Goal: Task Accomplishment & Management: Manage account settings

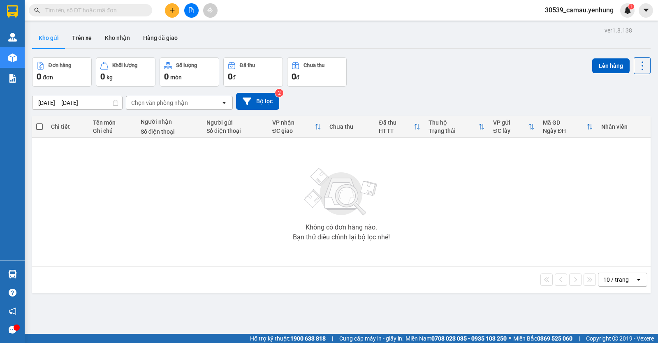
drag, startPoint x: 175, startPoint y: 10, endPoint x: 170, endPoint y: 9, distance: 5.1
click at [170, 9] on icon "plus" at bounding box center [172, 10] width 6 height 6
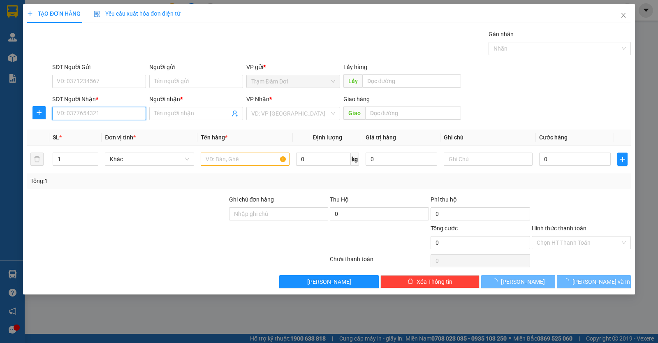
click at [89, 113] on input "SĐT Người Nhận *" at bounding box center [99, 113] width 94 height 13
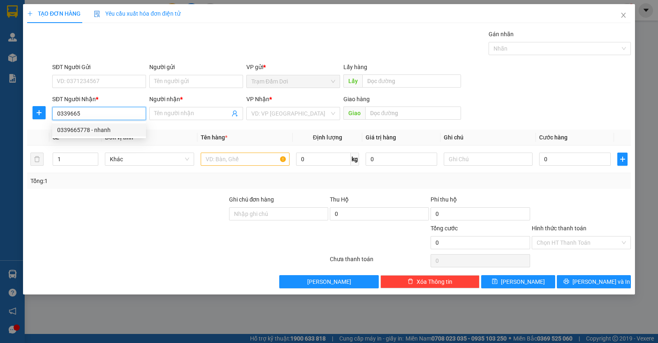
click at [102, 129] on div "0339665778 - nhanh" at bounding box center [99, 129] width 84 height 9
type input "0339665778"
type input "nhanh"
type input "an suong"
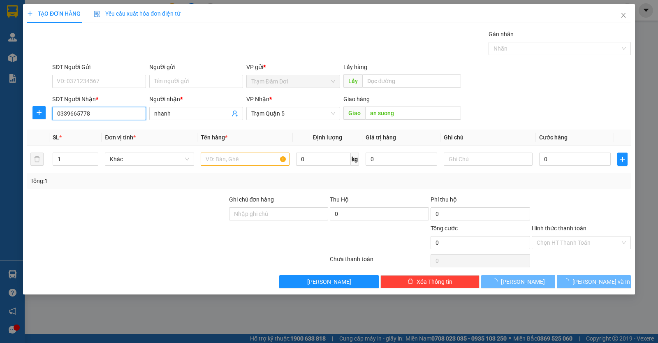
type input "50.000"
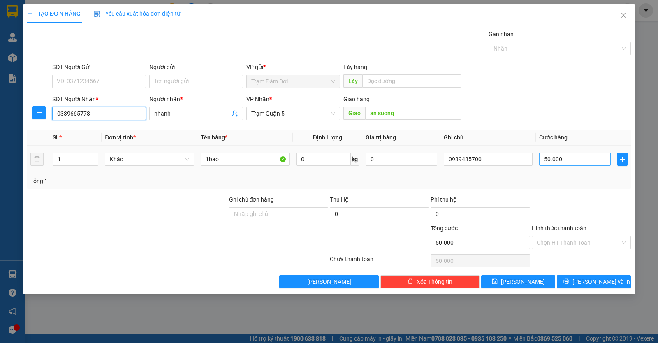
type input "0339665778"
click at [576, 161] on input "50.000" at bounding box center [575, 159] width 72 height 13
type input "1"
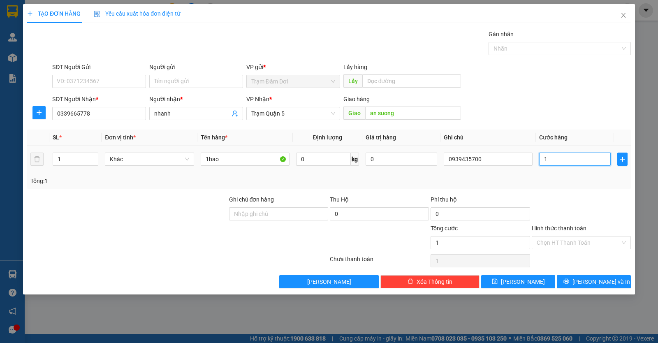
type input "10"
type input "100"
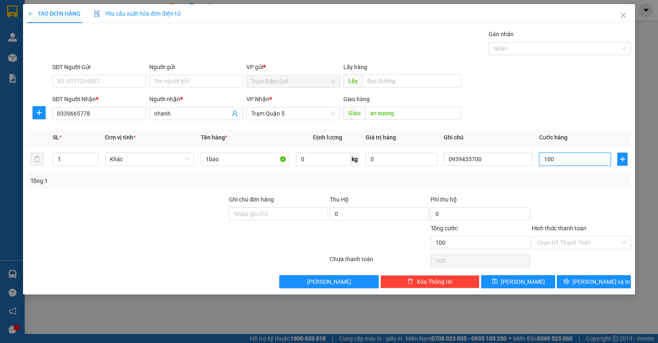
type input "100"
type input "100.000"
click at [581, 193] on div "Transit Pickup Surcharge Ids Transit Deliver Surcharge Ids Transit Deliver Surc…" at bounding box center [329, 159] width 604 height 259
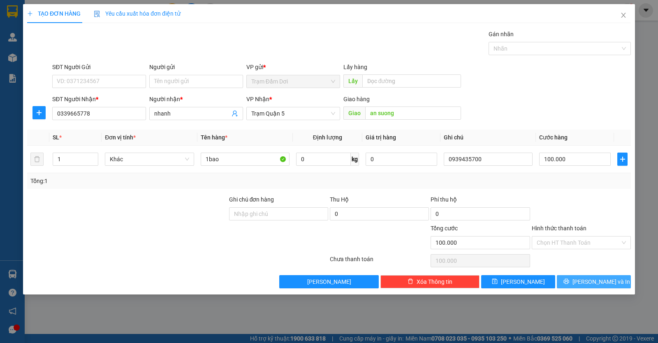
click at [587, 285] on span "[PERSON_NAME] và In" at bounding box center [602, 281] width 58 height 9
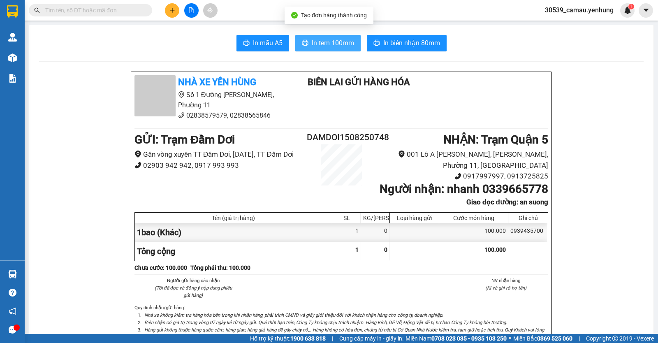
click at [310, 49] on button "In tem 100mm" at bounding box center [327, 43] width 65 height 16
click at [174, 13] on button at bounding box center [172, 10] width 14 height 14
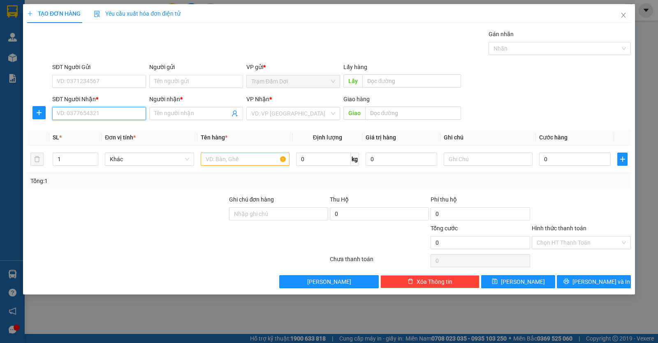
click at [78, 114] on input "SĐT Người Nhận *" at bounding box center [99, 113] width 94 height 13
type input "0812977226"
click at [164, 115] on input "Người nhận *" at bounding box center [192, 113] width 76 height 9
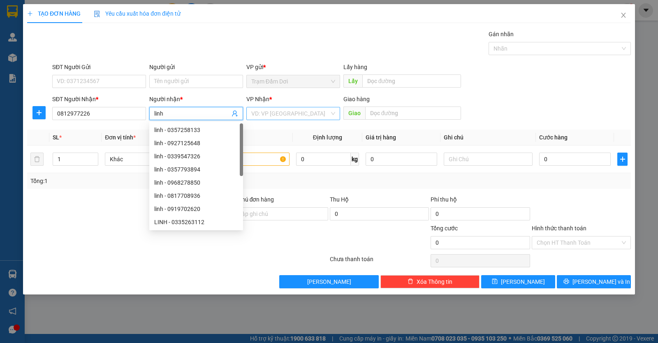
type input "linh"
click at [264, 110] on input "search" at bounding box center [290, 113] width 78 height 12
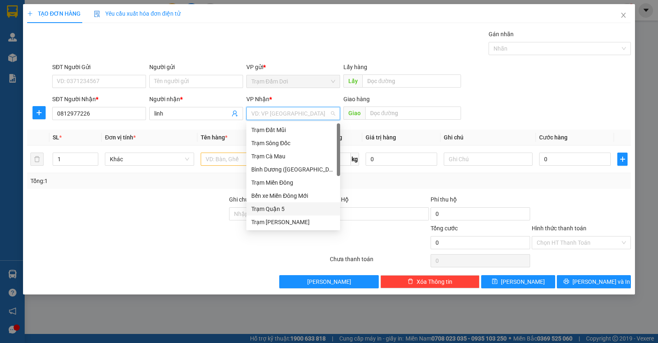
drag, startPoint x: 276, startPoint y: 209, endPoint x: 246, endPoint y: 178, distance: 43.6
click at [276, 210] on div "Trạm Quận 5" at bounding box center [293, 208] width 84 height 9
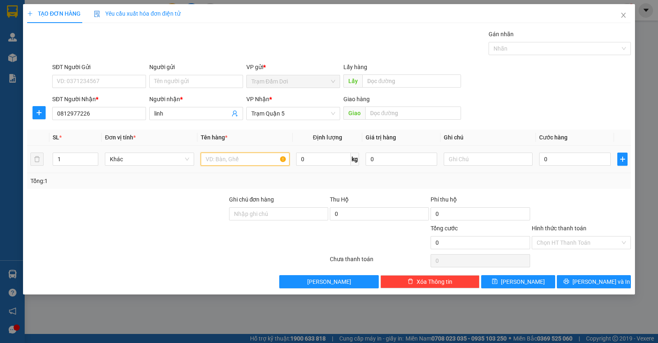
click at [239, 162] on input "text" at bounding box center [245, 159] width 89 height 13
type input "1t"
click at [570, 165] on input "0" at bounding box center [575, 159] width 72 height 13
type input "2"
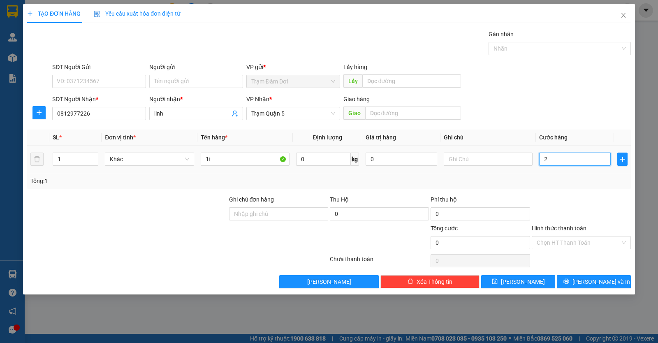
type input "2"
type input "0"
type input "05"
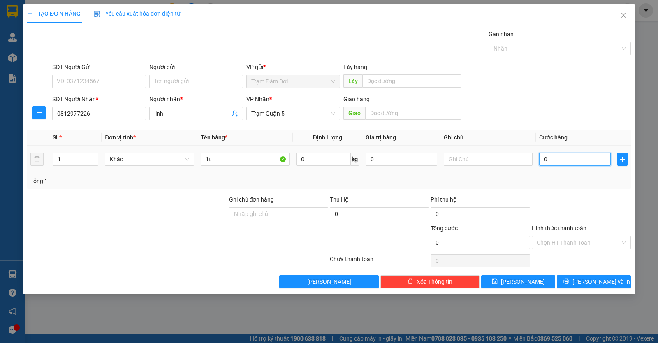
type input "5"
type input "050"
type input "50"
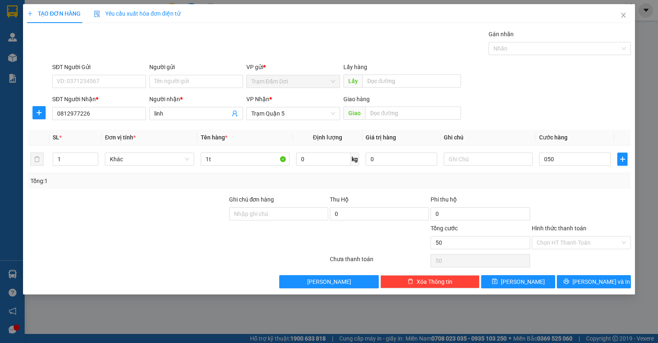
type input "50.000"
click at [575, 196] on div at bounding box center [581, 209] width 101 height 29
click at [589, 245] on input "Hình thức thanh toán" at bounding box center [578, 243] width 83 height 12
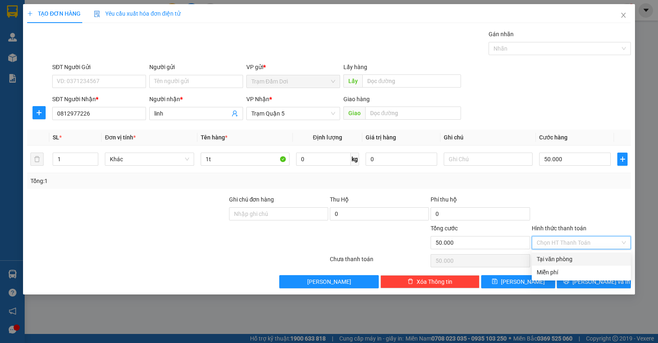
click at [589, 245] on input "Hình thức thanh toán" at bounding box center [578, 243] width 83 height 12
click at [587, 285] on button "[PERSON_NAME] và In" at bounding box center [594, 281] width 74 height 13
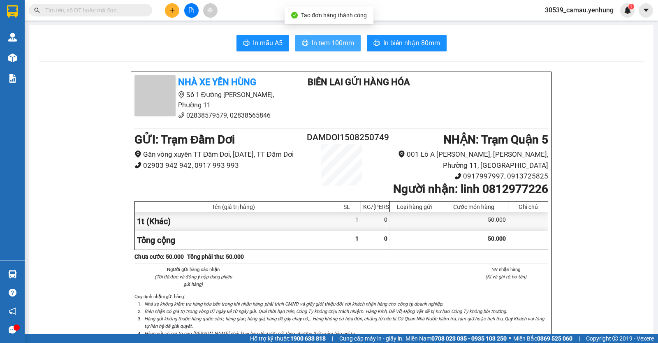
click at [307, 41] on button "In tem 100mm" at bounding box center [327, 43] width 65 height 16
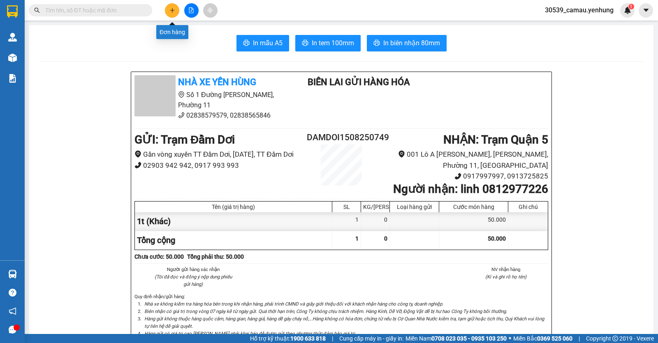
click at [171, 14] on button at bounding box center [172, 10] width 14 height 14
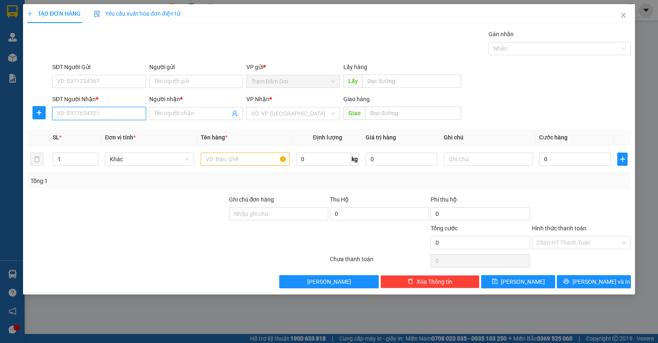
click at [85, 108] on input "SĐT Người Nhận *" at bounding box center [99, 113] width 94 height 13
type input "0373021376"
click at [183, 116] on input "Người nhận *" at bounding box center [192, 113] width 76 height 9
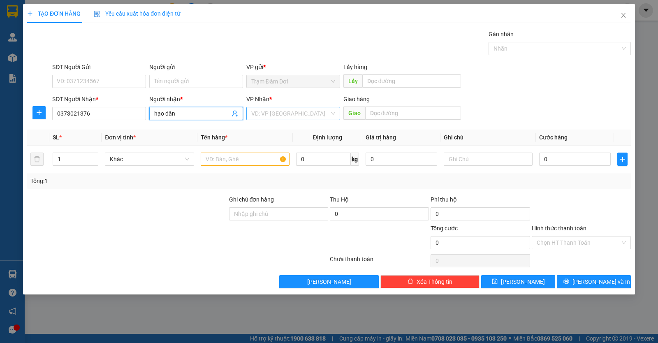
type input "hạo dân"
click at [271, 114] on input "search" at bounding box center [290, 113] width 78 height 12
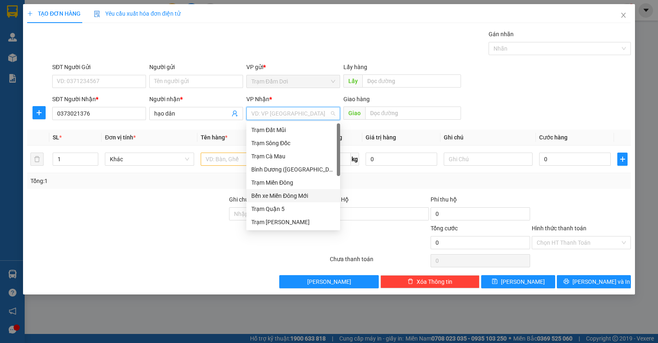
click at [305, 197] on div "Bến xe Miền Đông Mới" at bounding box center [293, 195] width 84 height 9
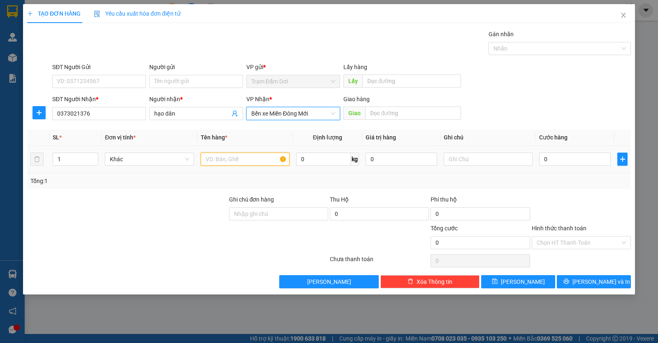
click at [251, 162] on input "text" at bounding box center [245, 159] width 89 height 13
type input "1t+1b"
type input "2"
click at [94, 155] on span "up" at bounding box center [93, 157] width 5 height 5
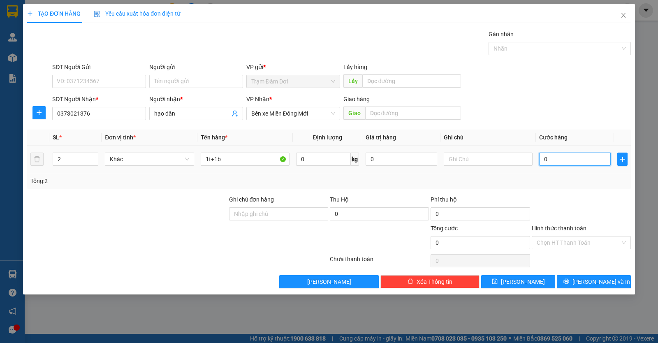
click at [577, 158] on input "0" at bounding box center [575, 159] width 72 height 13
type input "1"
type input "15"
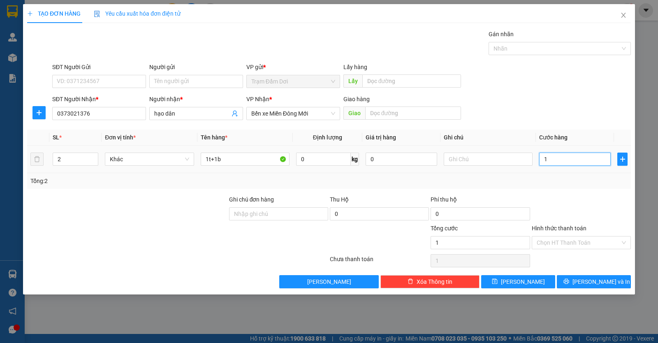
type input "15"
type input "150"
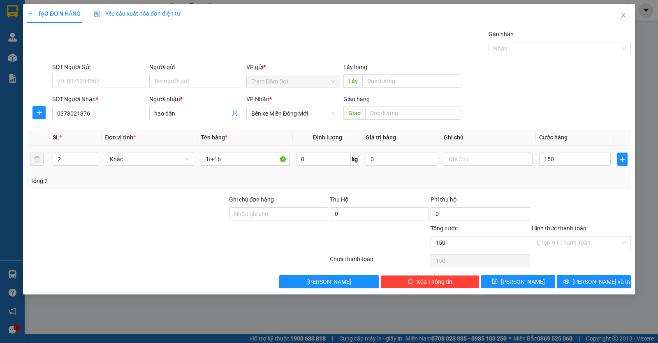
type input "150.000"
drag, startPoint x: 565, startPoint y: 181, endPoint x: 584, endPoint y: 213, distance: 37.5
click at [566, 181] on div "Tổng: 2" at bounding box center [328, 180] width 597 height 9
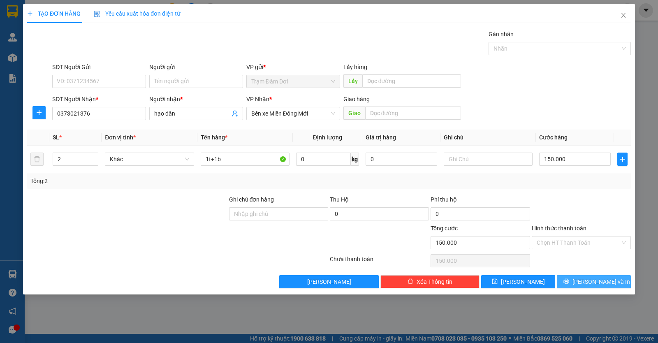
click at [593, 286] on button "[PERSON_NAME] và In" at bounding box center [594, 281] width 74 height 13
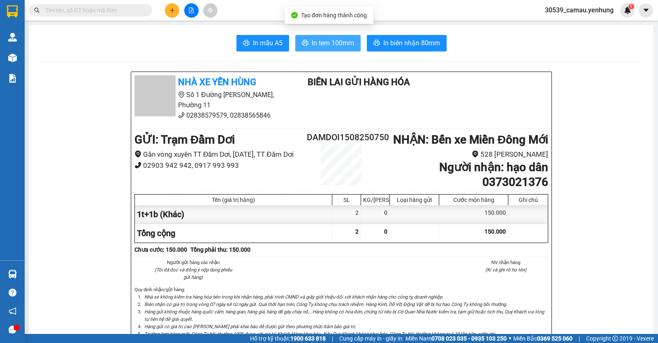
click at [322, 44] on span "In tem 100mm" at bounding box center [333, 43] width 42 height 10
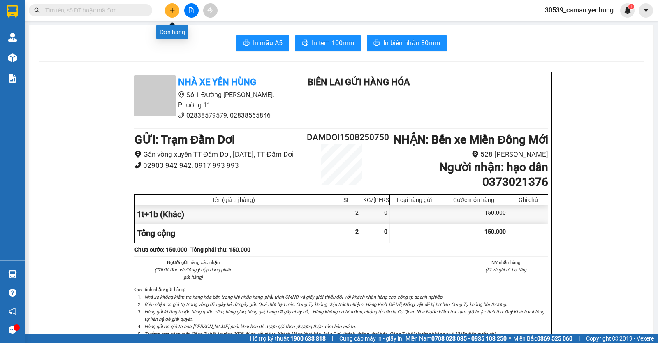
click at [169, 14] on button at bounding box center [172, 10] width 14 height 14
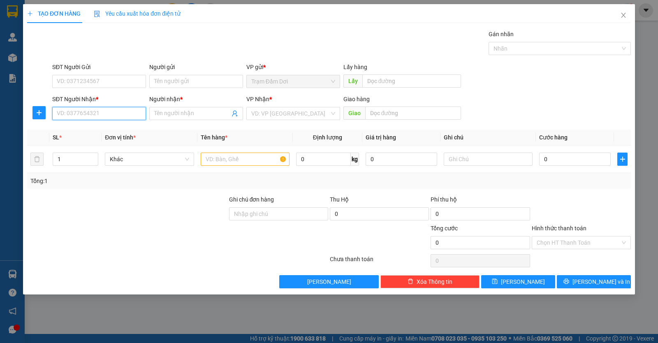
click at [112, 116] on input "SĐT Người Nhận *" at bounding box center [99, 113] width 94 height 13
click at [74, 130] on div "0911571314 - o" at bounding box center [99, 129] width 84 height 9
type input "0911571314"
type input "o"
type input "50.000"
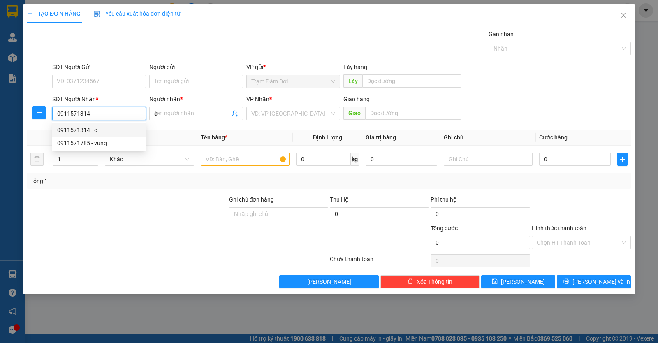
type input "50.000"
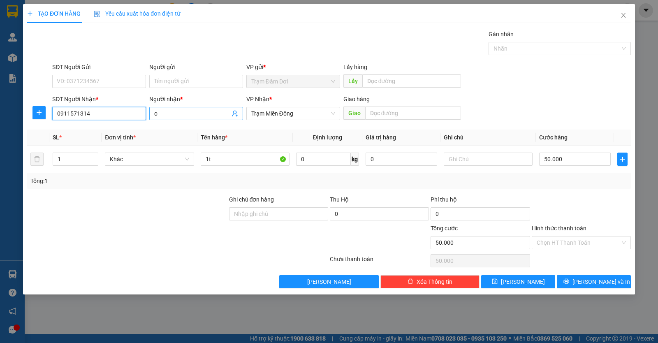
type input "0911571314"
click at [169, 116] on input "o" at bounding box center [192, 113] width 76 height 9
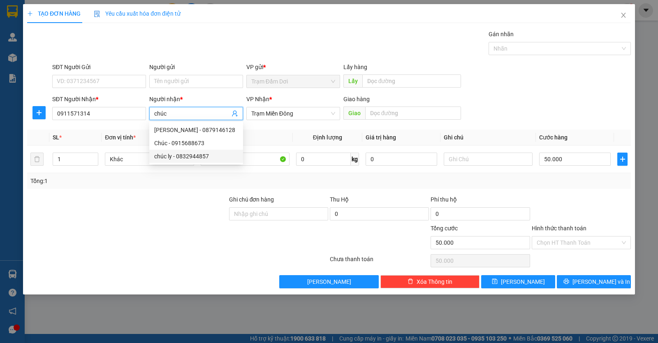
type input "chúc"
click at [207, 198] on div at bounding box center [127, 209] width 202 height 29
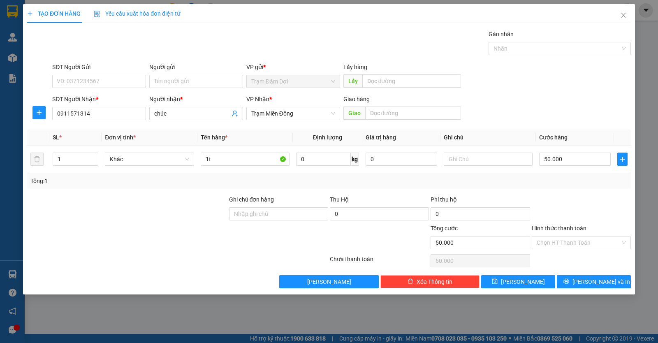
click at [134, 188] on div "Tổng: 1" at bounding box center [329, 181] width 604 height 16
click at [589, 278] on span "[PERSON_NAME] và In" at bounding box center [602, 281] width 58 height 9
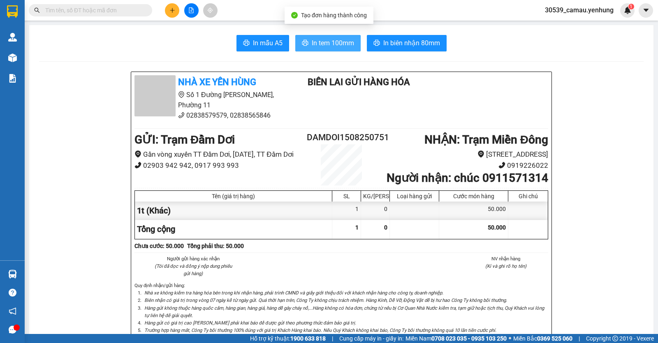
click at [346, 43] on span "In tem 100mm" at bounding box center [333, 43] width 42 height 10
click at [172, 9] on icon "plus" at bounding box center [172, 10] width 0 height 5
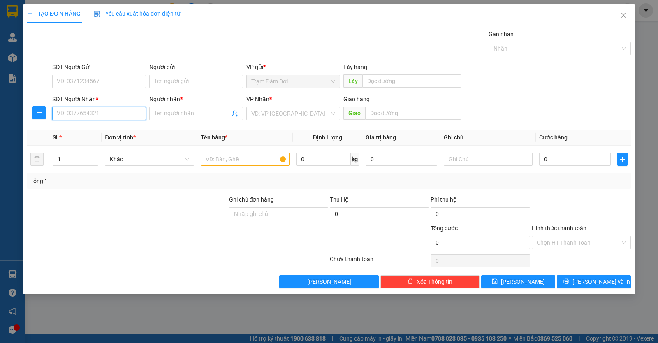
drag, startPoint x: 95, startPoint y: 117, endPoint x: 90, endPoint y: 111, distance: 7.4
click at [95, 117] on input "SĐT Người Nhận *" at bounding box center [99, 113] width 94 height 13
click at [93, 134] on div "0822348048 - [PERSON_NAME]" at bounding box center [99, 129] width 84 height 9
type input "0822348048"
type input "[PERSON_NAME]"
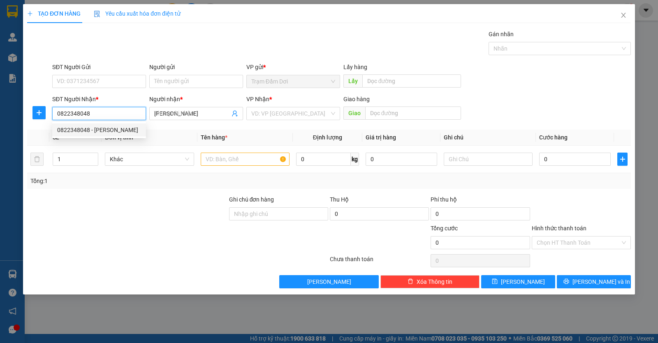
type input "50.000"
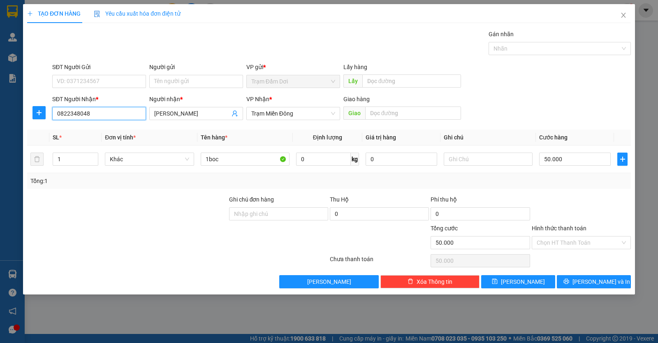
type input "0822348048"
click at [573, 233] on div "Hình thức thanh toán" at bounding box center [581, 230] width 99 height 12
click at [575, 241] on input "Hình thức thanh toán" at bounding box center [578, 243] width 83 height 12
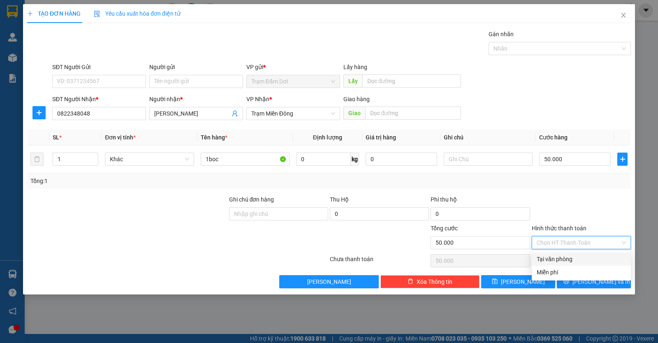
click at [566, 261] on div "Tại văn phòng" at bounding box center [581, 259] width 89 height 9
type input "0"
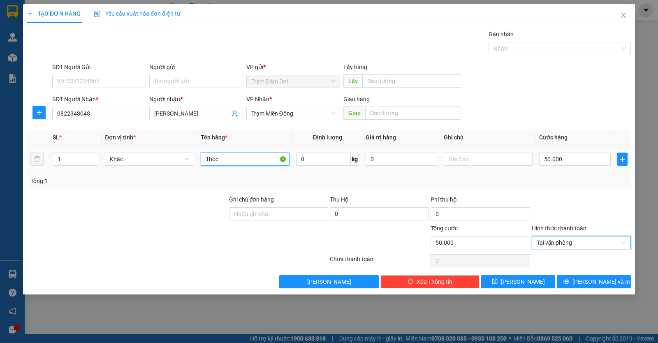
click at [242, 158] on input "1boc" at bounding box center [245, 159] width 89 height 13
type input "1t"
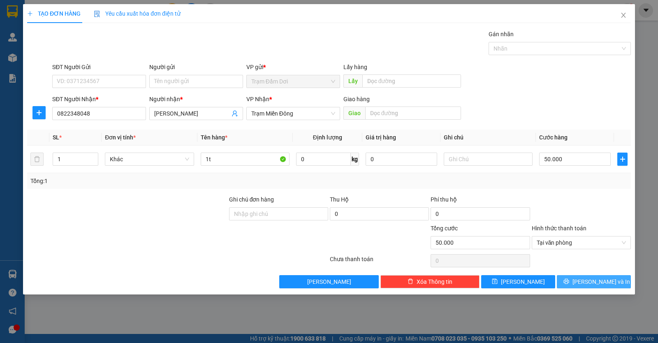
click at [573, 280] on button "[PERSON_NAME] và In" at bounding box center [594, 281] width 74 height 13
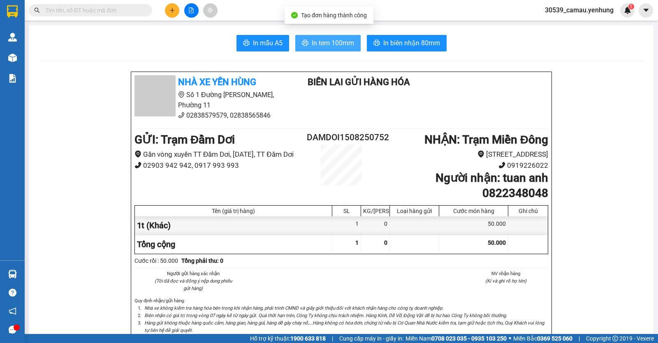
click at [331, 43] on span "In tem 100mm" at bounding box center [333, 43] width 42 height 10
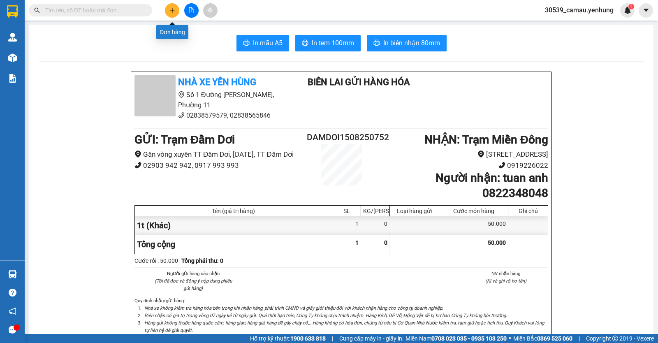
click at [172, 9] on icon "plus" at bounding box center [172, 10] width 6 height 6
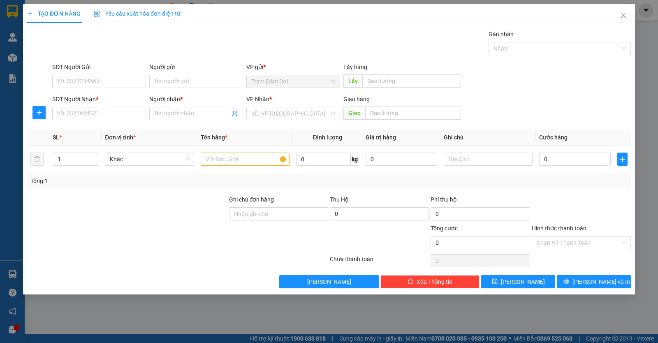
click at [103, 122] on div "SĐT Người Nhận * VD: 0377654321" at bounding box center [99, 109] width 94 height 29
click at [103, 117] on input "SĐT Người Nhận *" at bounding box center [99, 113] width 94 height 13
click at [99, 126] on div "0935242443 - chi" at bounding box center [99, 129] width 84 height 9
type input "0935242443"
type input "chi"
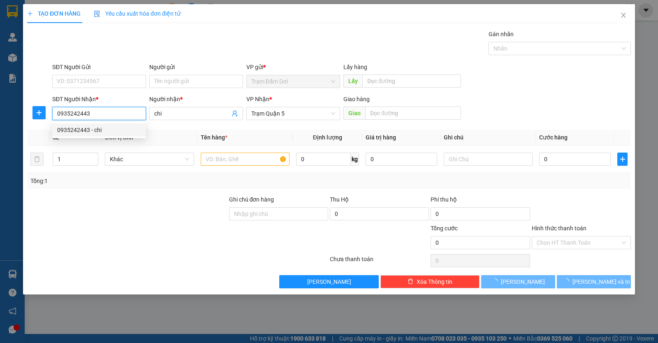
type input "30.000"
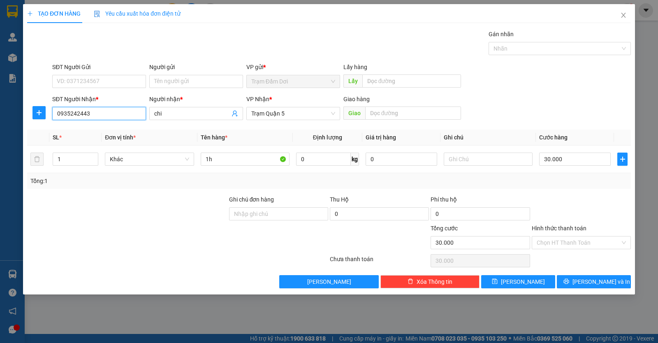
type input "0935242443"
click at [587, 253] on div "Chọn HT Thanh Toán" at bounding box center [581, 261] width 101 height 16
click at [587, 249] on div "Hình thức thanh toán Chọn HT Thanh Toán" at bounding box center [581, 238] width 99 height 29
click at [588, 244] on input "Hình thức thanh toán" at bounding box center [578, 243] width 83 height 12
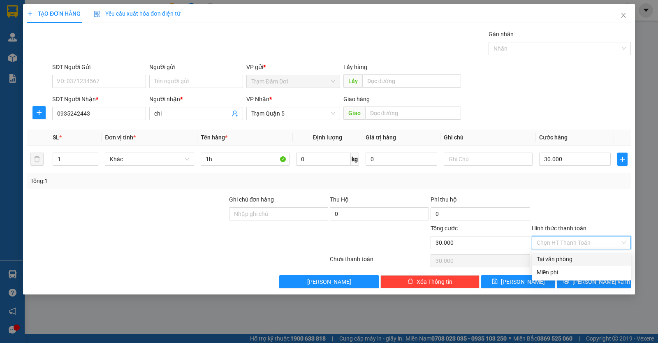
click at [588, 262] on div "Tại văn phòng" at bounding box center [581, 259] width 89 height 9
type input "0"
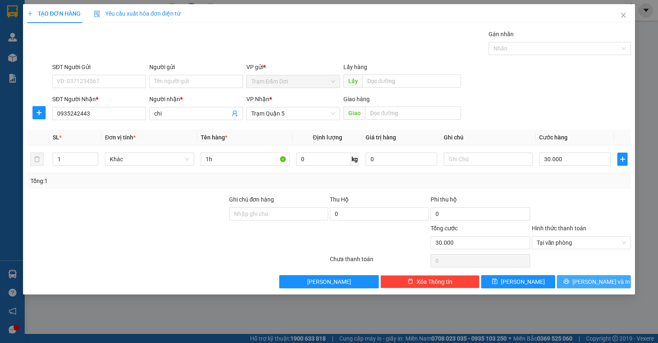
click at [604, 281] on span "[PERSON_NAME] và In" at bounding box center [602, 281] width 58 height 9
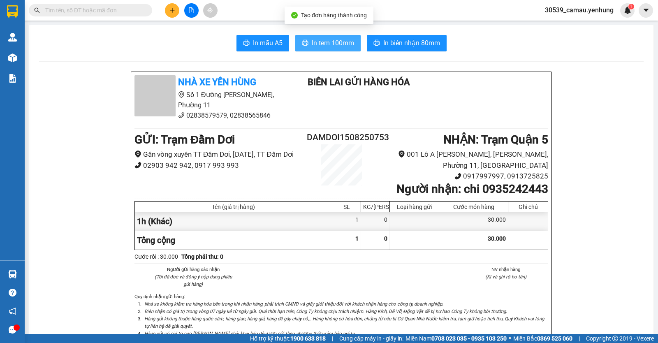
click at [339, 39] on span "In tem 100mm" at bounding box center [333, 43] width 42 height 10
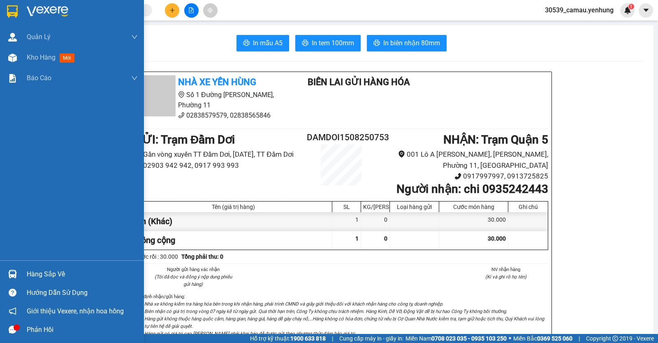
click at [55, 269] on div "Hàng sắp về" at bounding box center [82, 274] width 111 height 12
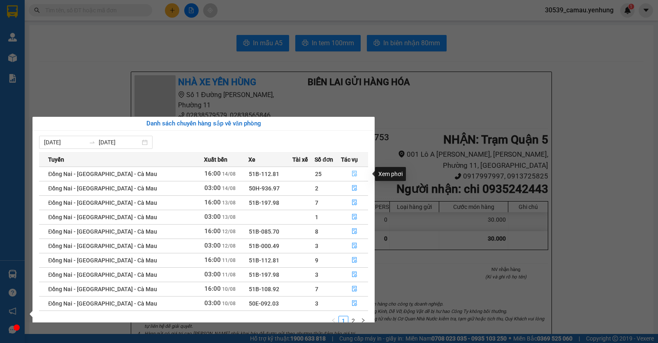
click at [355, 175] on icon "file-done" at bounding box center [354, 174] width 5 height 6
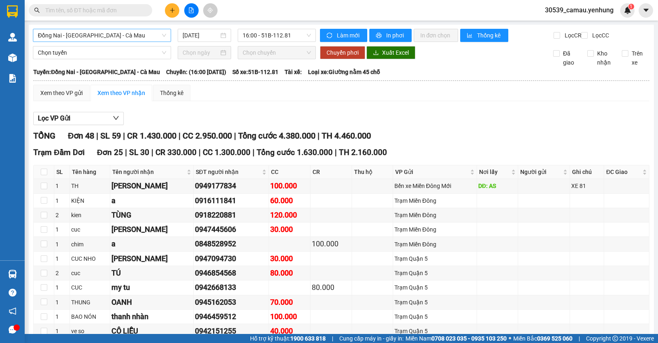
click at [133, 35] on span "Đồng Nai - [GEOGRAPHIC_DATA] - Cà Mau" at bounding box center [102, 35] width 128 height 12
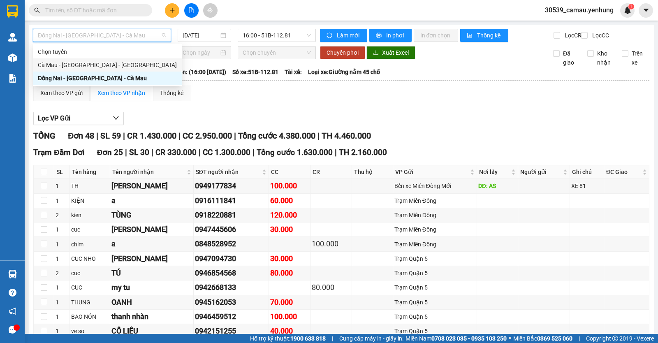
click at [105, 67] on div "Cà Mau - [GEOGRAPHIC_DATA] - [GEOGRAPHIC_DATA]" at bounding box center [107, 64] width 139 height 9
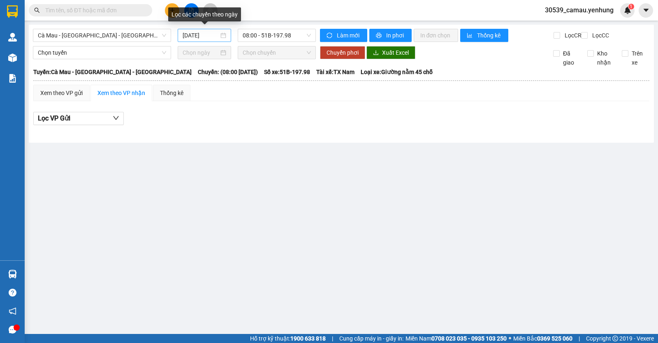
click at [227, 36] on div "[DATE]" at bounding box center [205, 35] width 54 height 13
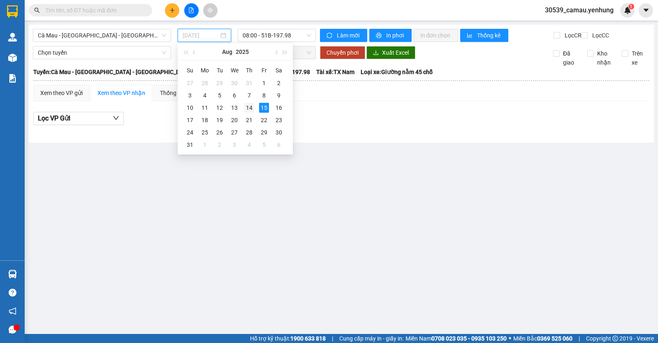
click at [250, 108] on div "14" at bounding box center [249, 108] width 10 height 10
type input "[DATE]"
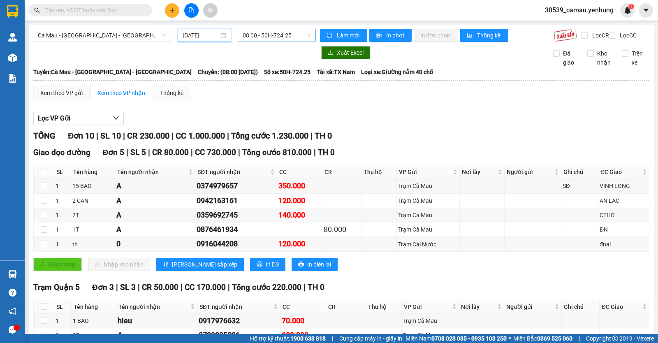
click at [263, 37] on span "08:00 - 50H-724.25" at bounding box center [277, 35] width 68 height 12
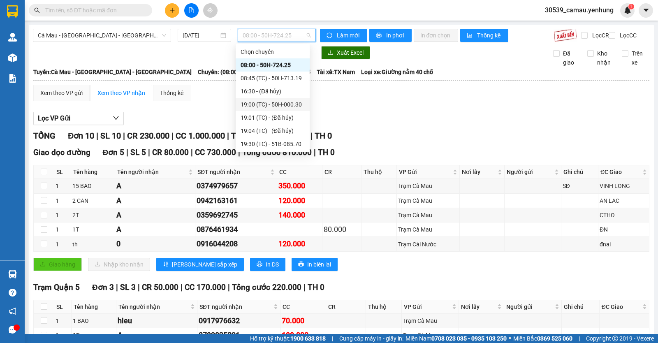
click at [266, 105] on div "19:00 (TC) - 50H-000.30" at bounding box center [273, 104] width 64 height 9
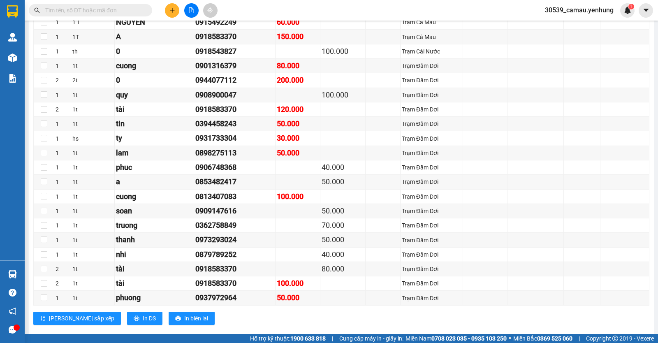
scroll to position [594, 0]
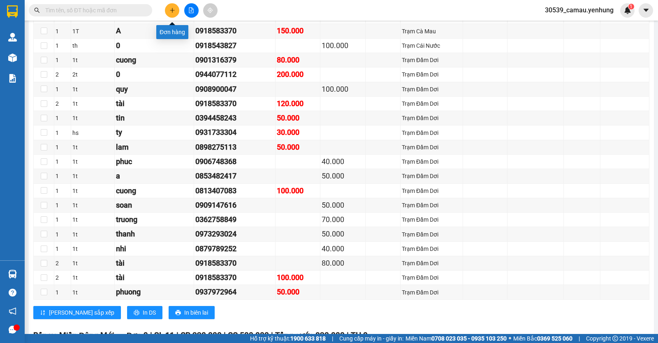
click at [167, 15] on button at bounding box center [172, 10] width 14 height 14
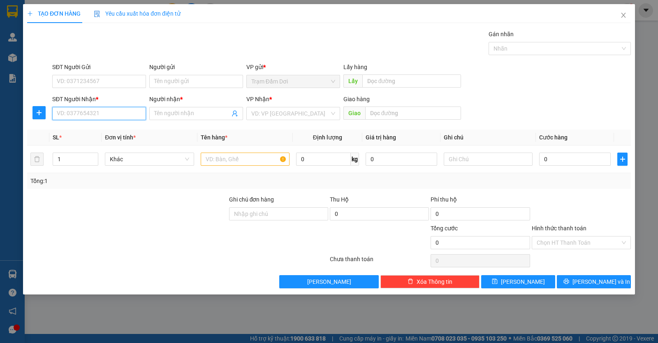
click at [96, 111] on input "SĐT Người Nhận *" at bounding box center [99, 113] width 94 height 13
type input "0918996670"
click at [190, 113] on input "Người nhận *" at bounding box center [192, 113] width 76 height 9
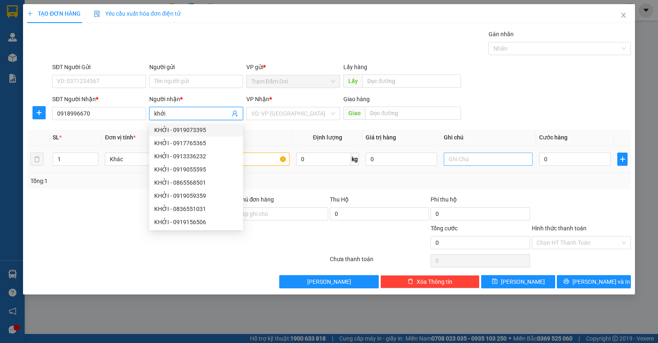
type input "khởi"
drag, startPoint x: 466, startPoint y: 162, endPoint x: 463, endPoint y: 159, distance: 4.7
click at [466, 162] on input "text" at bounding box center [488, 159] width 89 height 13
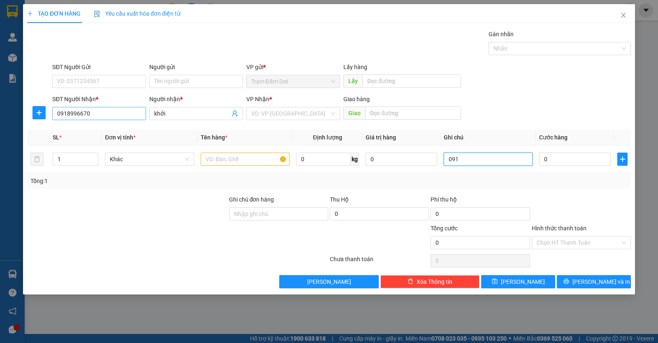
type input "091"
click at [100, 110] on input "0918996670" at bounding box center [99, 113] width 94 height 13
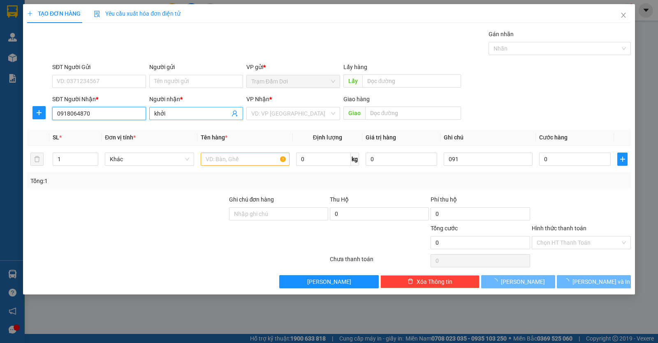
type input "0918064870"
click at [201, 116] on input "khởi" at bounding box center [192, 113] width 76 height 9
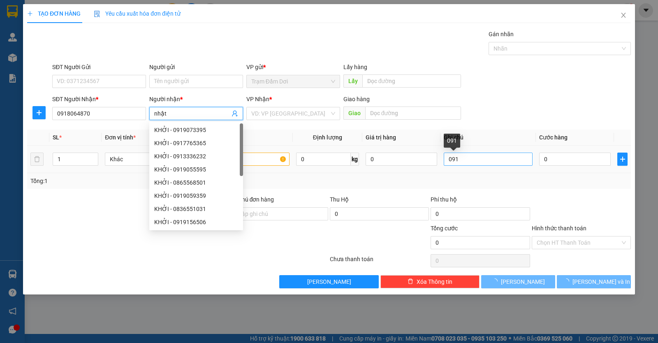
type input "nhật"
click at [464, 162] on input "091" at bounding box center [488, 159] width 89 height 13
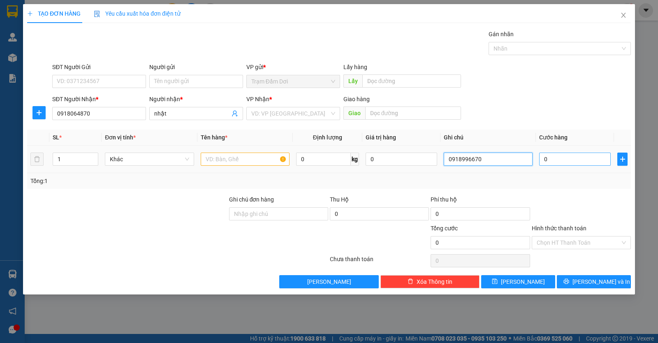
type input "0918996670"
click at [593, 159] on input "0" at bounding box center [575, 159] width 72 height 13
type input "1"
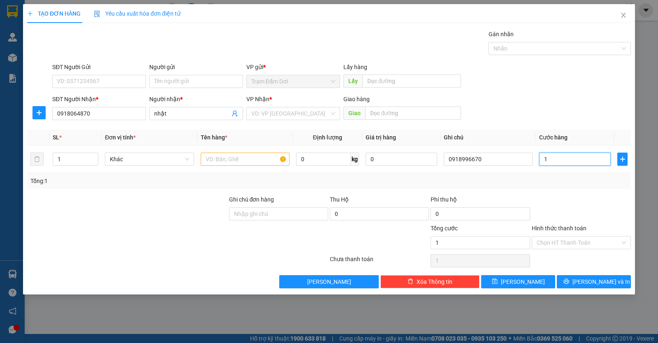
type input "15"
type input "150"
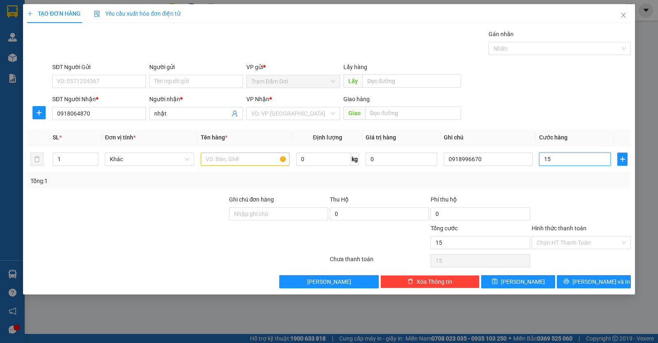
type input "150"
type input "150.000"
click at [232, 155] on input "text" at bounding box center [245, 159] width 89 height 13
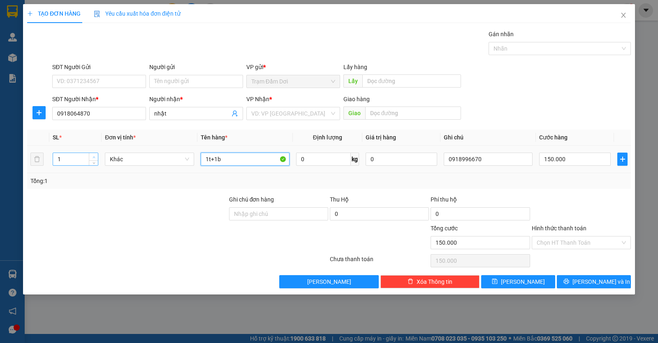
type input "1t+1b"
click at [94, 157] on icon "up" at bounding box center [94, 157] width 3 height 3
type input "2"
click at [299, 106] on div "VP Nhận *" at bounding box center [293, 101] width 94 height 12
click at [302, 109] on input "search" at bounding box center [290, 113] width 78 height 12
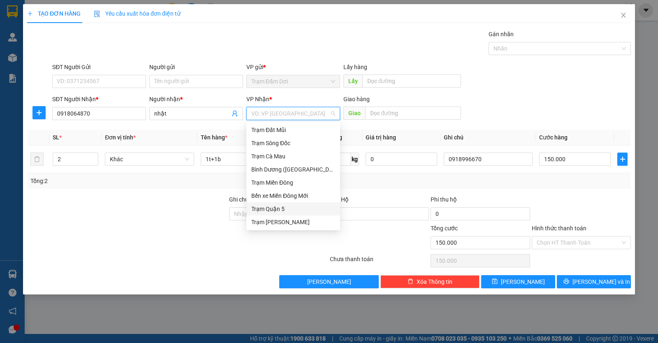
drag, startPoint x: 281, startPoint y: 209, endPoint x: 283, endPoint y: 200, distance: 9.2
click at [281, 209] on div "Trạm Quận 5" at bounding box center [293, 208] width 84 height 9
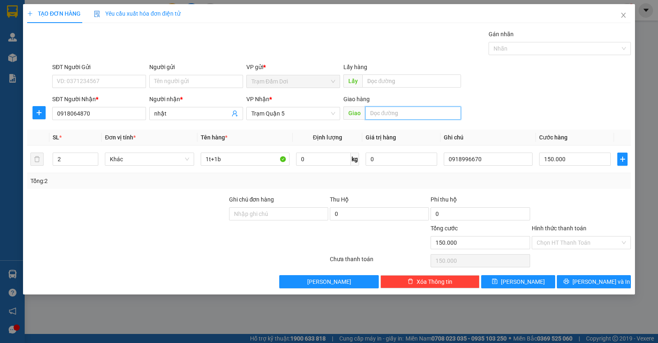
click at [373, 113] on input "text" at bounding box center [413, 113] width 96 height 13
type input "long an"
click at [587, 289] on div "TẠO ĐƠN HÀNG Yêu cầu xuất hóa đơn điện tử Transit Pickup Surcharge Ids Transit …" at bounding box center [329, 149] width 612 height 290
click at [589, 287] on button "[PERSON_NAME] và In" at bounding box center [594, 281] width 74 height 13
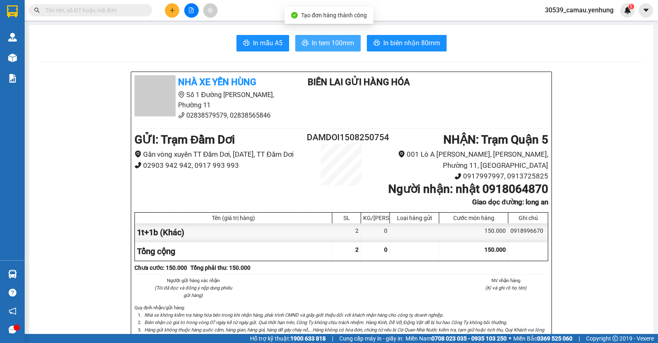
click at [321, 46] on span "In tem 100mm" at bounding box center [333, 43] width 42 height 10
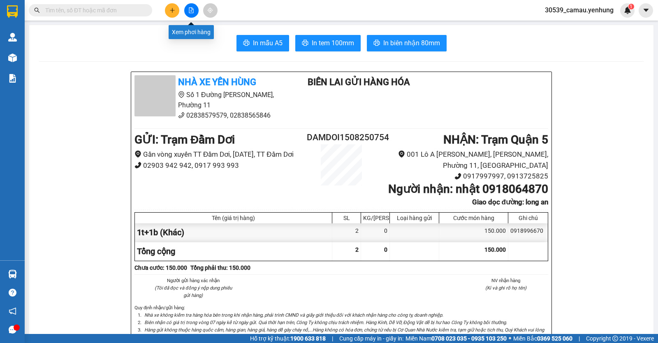
click at [174, 11] on icon "plus" at bounding box center [172, 10] width 6 height 6
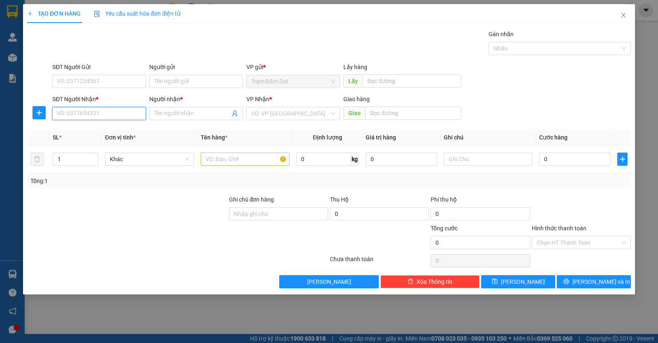
click at [94, 117] on input "SĐT Người Nhận *" at bounding box center [99, 113] width 94 height 13
type input "0914657982"
click at [213, 113] on input "Người nhận *" at bounding box center [192, 113] width 76 height 9
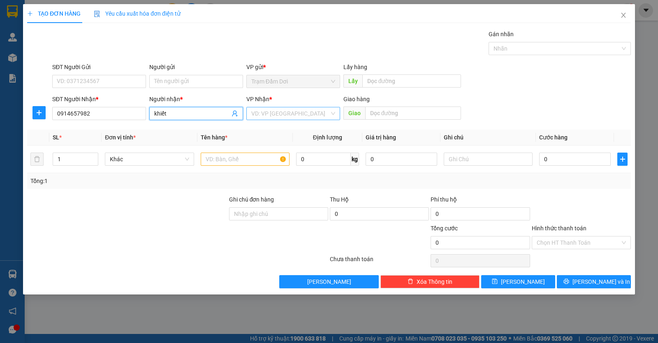
type input "khiết"
click at [309, 111] on input "search" at bounding box center [290, 113] width 78 height 12
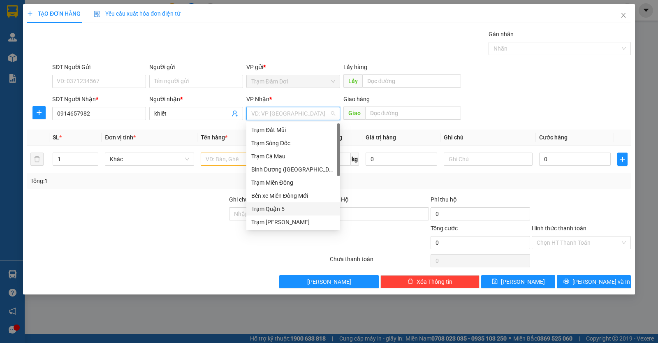
click at [276, 214] on div "Trạm Quận 5" at bounding box center [293, 208] width 94 height 13
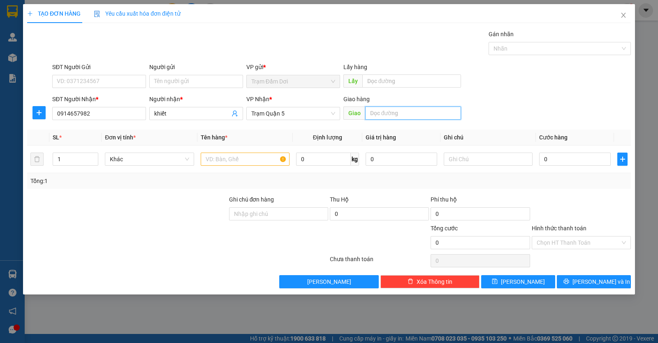
click at [386, 116] on input "text" at bounding box center [413, 113] width 96 height 13
type input "[PERSON_NAME]"
click at [248, 155] on input "text" at bounding box center [245, 159] width 89 height 13
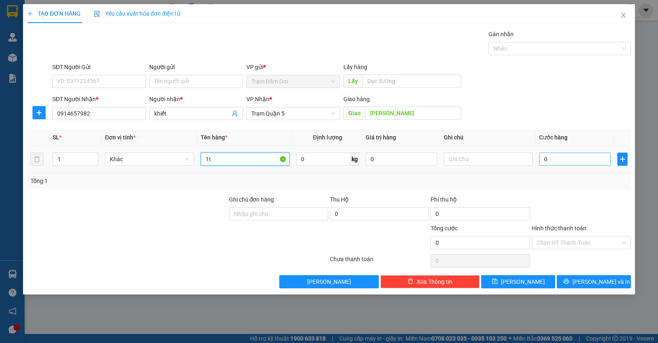
type input "1t"
click at [566, 162] on input "0" at bounding box center [575, 159] width 72 height 13
type input "1"
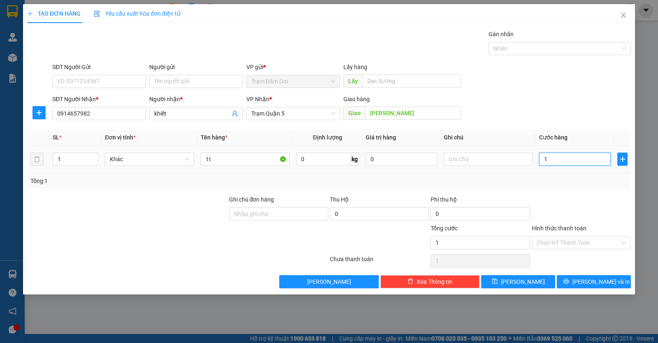
type input "12"
type input "120"
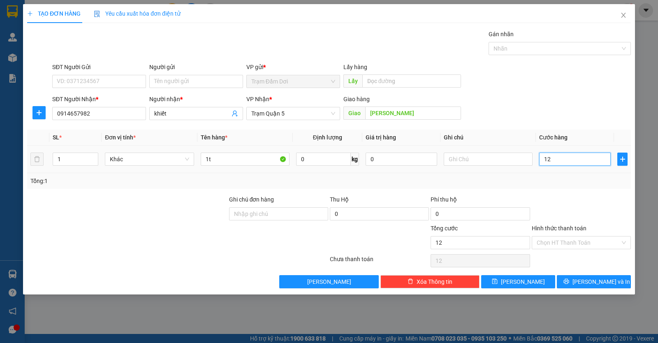
type input "120"
type input "120.000"
click at [578, 204] on div at bounding box center [581, 209] width 101 height 29
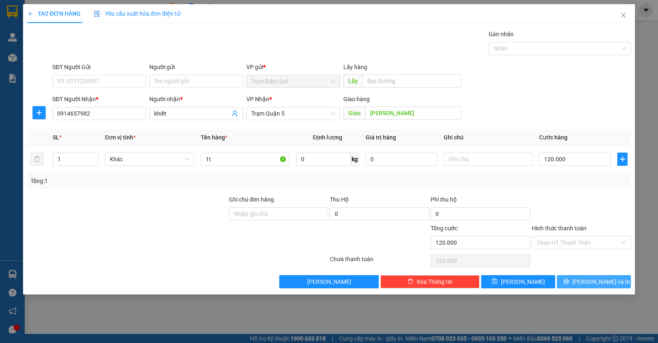
click at [590, 281] on span "[PERSON_NAME] và In" at bounding box center [602, 281] width 58 height 9
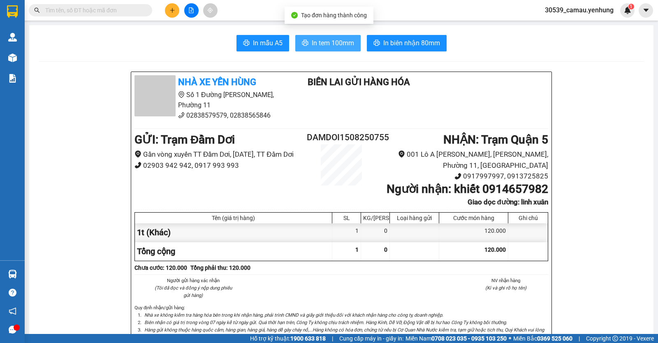
click at [341, 47] on span "In tem 100mm" at bounding box center [333, 43] width 42 height 10
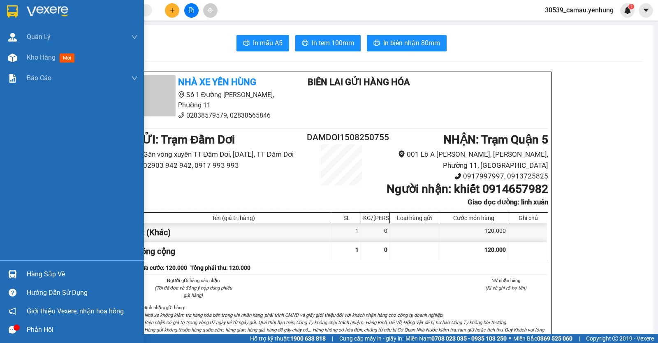
click at [44, 274] on div "Hàng sắp về" at bounding box center [82, 274] width 111 height 12
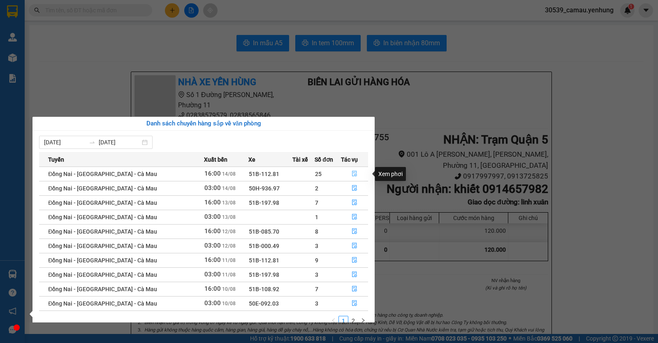
click at [355, 174] on icon "file-done" at bounding box center [355, 174] width 6 height 6
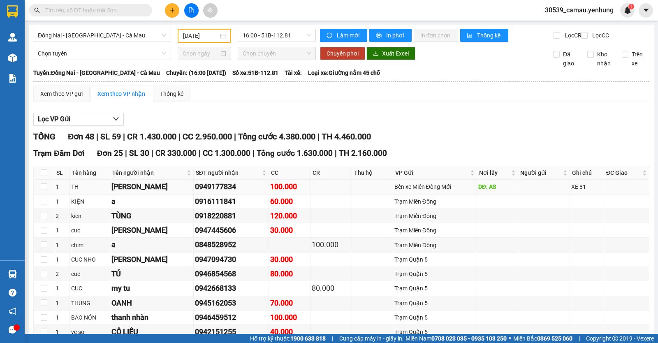
scroll to position [41, 0]
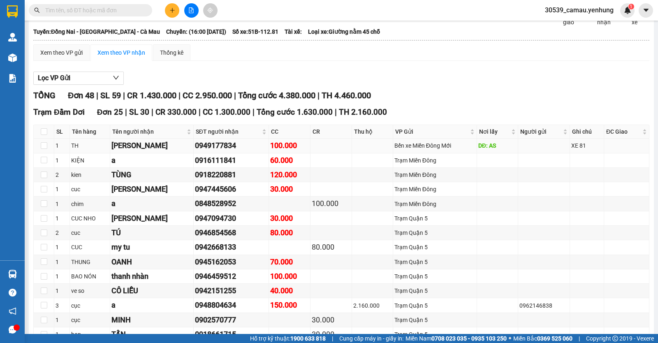
click at [49, 151] on td at bounding box center [44, 146] width 21 height 14
click at [46, 149] on input "checkbox" at bounding box center [44, 145] width 7 height 7
checkbox input "true"
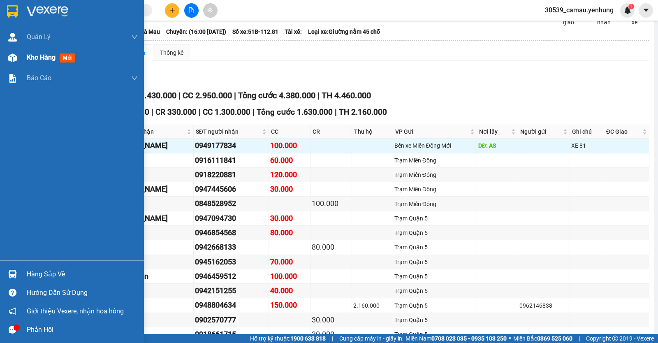
drag, startPoint x: 44, startPoint y: 60, endPoint x: 46, endPoint y: 56, distance: 4.2
click at [44, 60] on span "Kho hàng" at bounding box center [41, 57] width 29 height 8
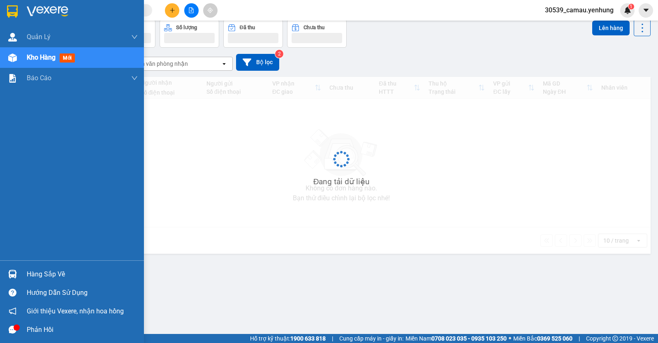
scroll to position [38, 0]
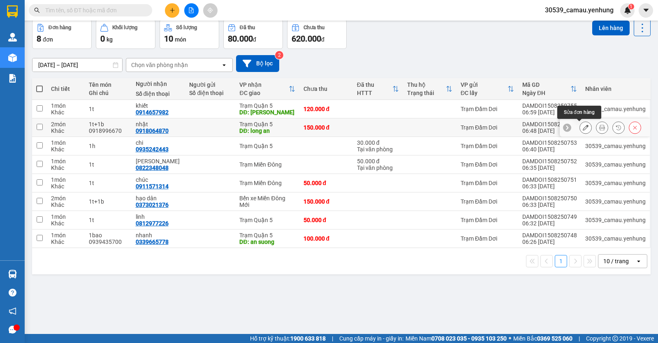
click at [583, 128] on icon at bounding box center [586, 128] width 6 height 6
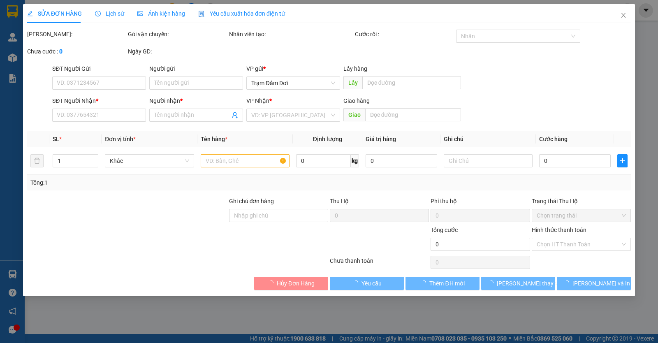
type input "0918064870"
type input "nhật"
type input "long an"
type input "150.000"
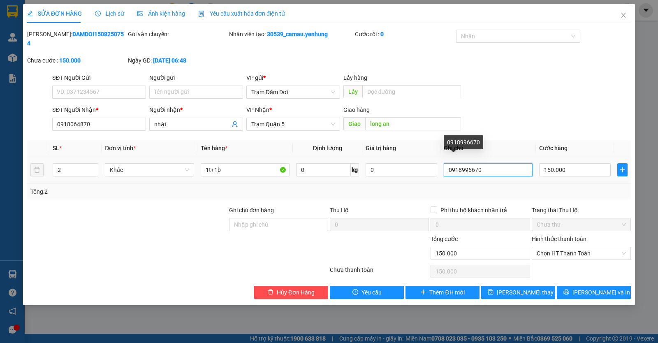
click at [489, 163] on input "0918996670" at bounding box center [488, 169] width 89 height 13
type input "0918996670 30phi tai"
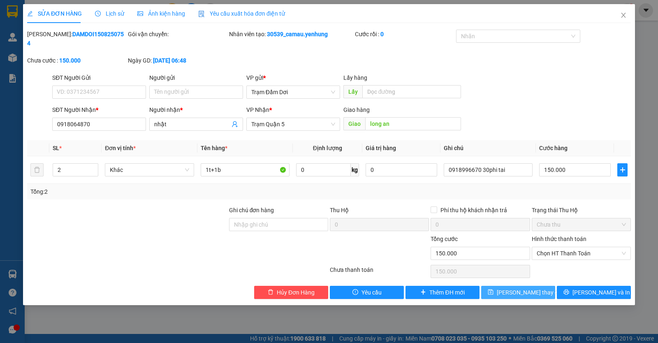
drag, startPoint x: 528, startPoint y: 285, endPoint x: 524, endPoint y: 284, distance: 4.2
click at [528, 288] on span "[PERSON_NAME] thay đổi" at bounding box center [530, 292] width 66 height 9
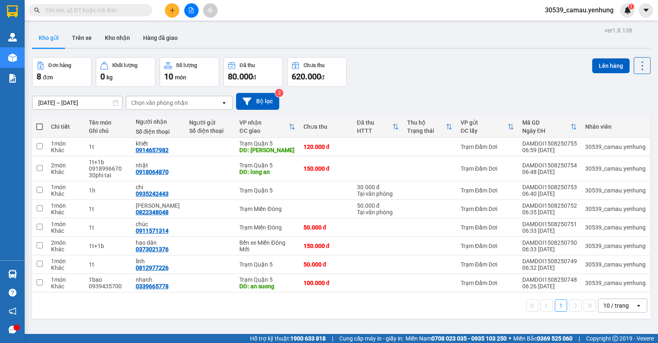
click at [39, 128] on span at bounding box center [39, 126] width 7 height 7
click at [39, 123] on input "checkbox" at bounding box center [39, 123] width 0 height 0
checkbox input "true"
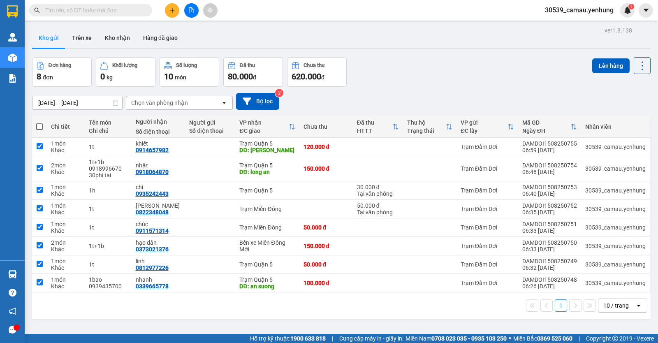
checkbox input "true"
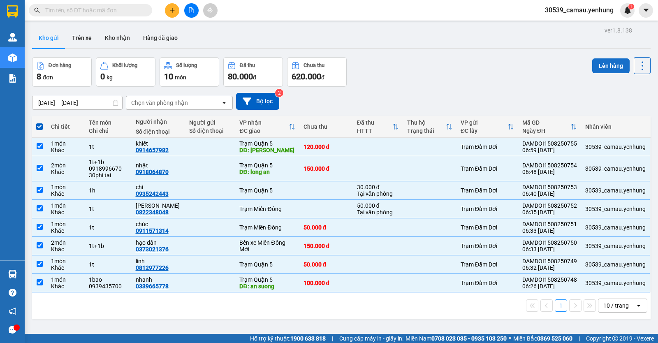
click at [609, 62] on button "Lên hàng" at bounding box center [610, 65] width 37 height 15
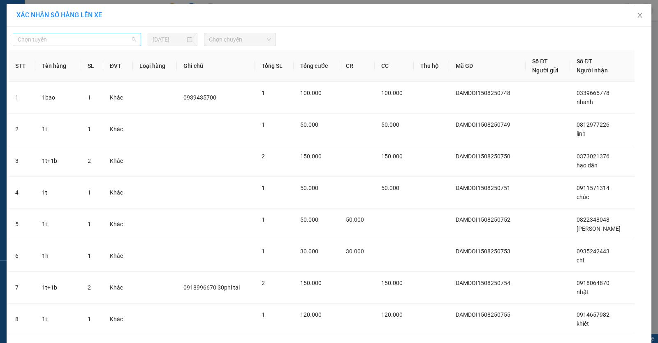
click at [99, 43] on span "Chọn tuyến" at bounding box center [77, 39] width 118 height 12
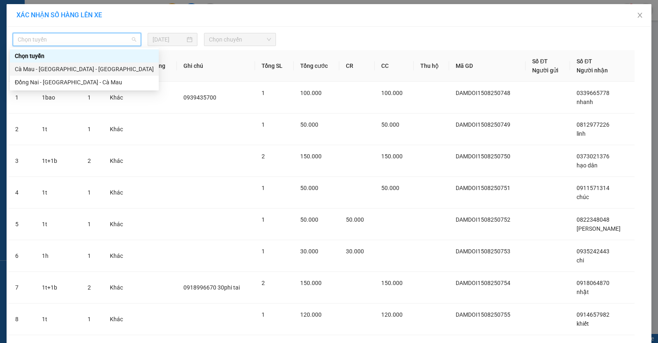
click at [83, 67] on div "Cà Mau - [GEOGRAPHIC_DATA] - [GEOGRAPHIC_DATA]" at bounding box center [84, 69] width 139 height 9
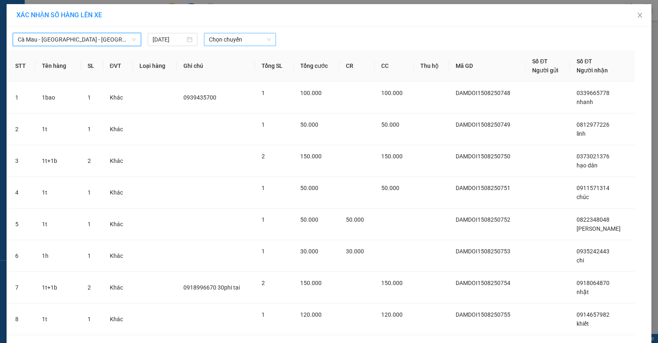
click at [246, 36] on span "Chọn chuyến" at bounding box center [240, 39] width 62 height 12
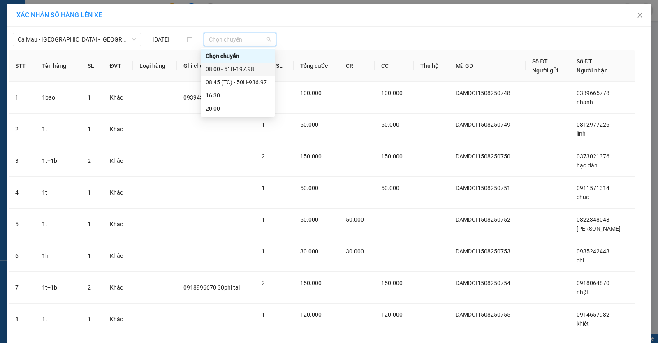
click at [236, 67] on div "08:00 - 51B-197.98" at bounding box center [238, 69] width 64 height 9
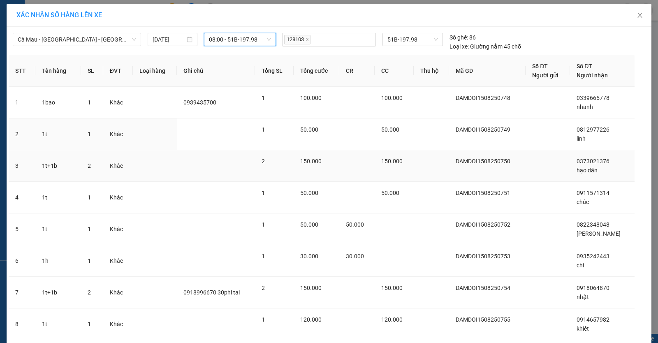
scroll to position [57, 0]
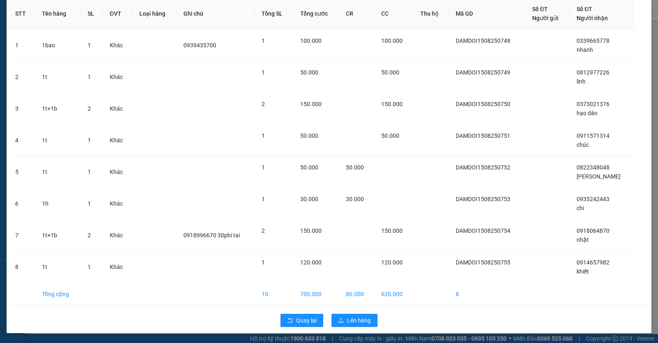
click at [357, 327] on div "Quay lại Lên hàng" at bounding box center [329, 320] width 641 height 21
click at [357, 324] on span "Lên hàng" at bounding box center [359, 320] width 24 height 9
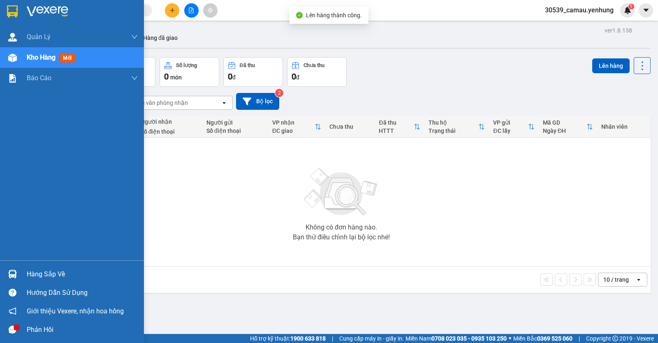
click at [41, 273] on div "Hàng sắp về" at bounding box center [82, 274] width 111 height 12
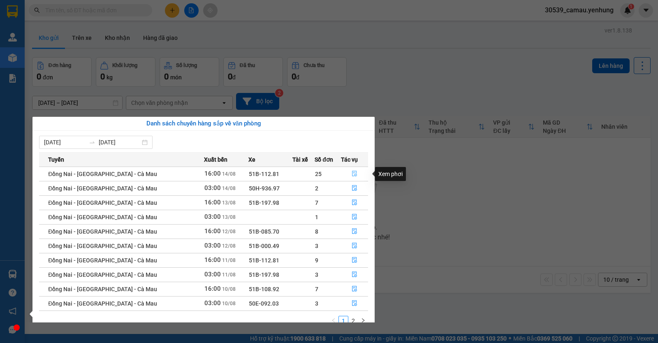
click at [354, 174] on icon "file-done" at bounding box center [355, 174] width 6 height 6
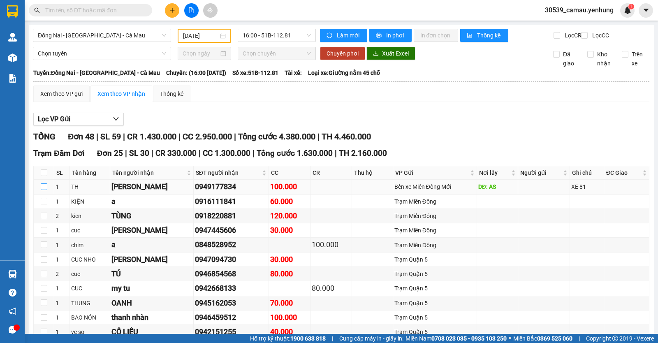
click at [44, 191] on label at bounding box center [44, 186] width 7 height 9
click at [42, 190] on input "checkbox" at bounding box center [44, 186] width 7 height 7
checkbox input "true"
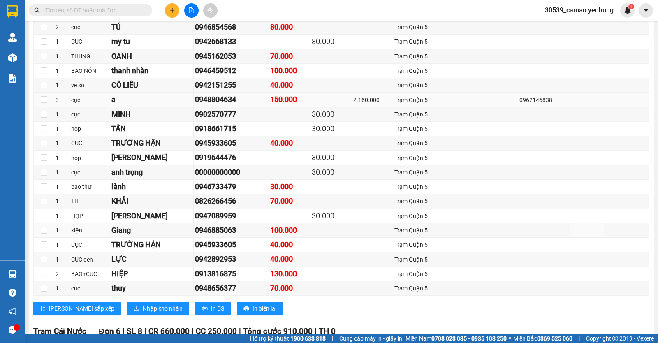
scroll to position [123, 0]
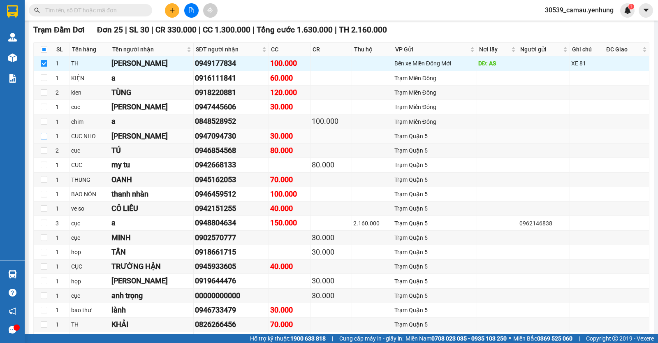
click at [43, 139] on input "checkbox" at bounding box center [44, 136] width 7 height 7
checkbox input "true"
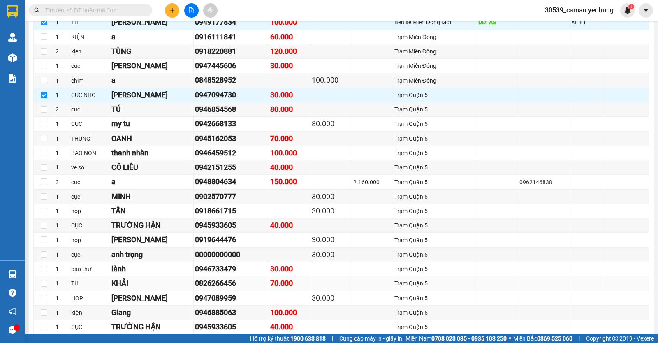
scroll to position [247, 0]
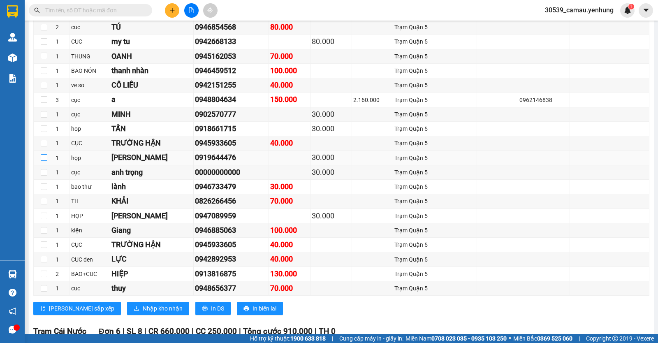
click at [43, 161] on input "checkbox" at bounding box center [44, 157] width 7 height 7
checkbox input "true"
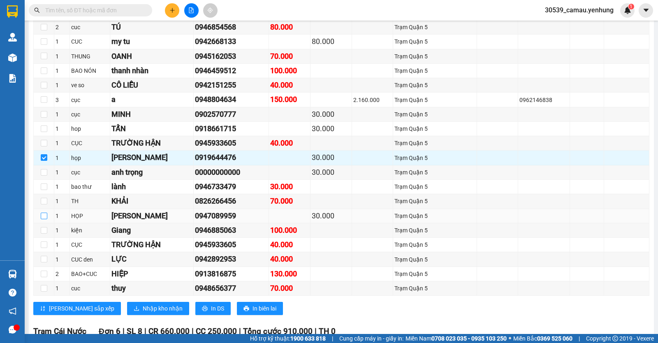
click at [42, 219] on input "checkbox" at bounding box center [44, 216] width 7 height 7
checkbox input "true"
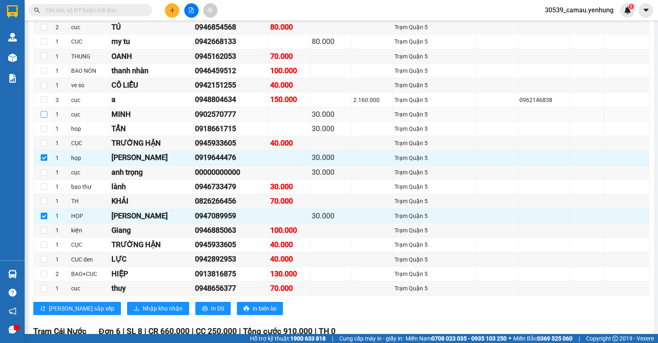
click at [45, 118] on input "checkbox" at bounding box center [44, 114] width 7 height 7
checkbox input "true"
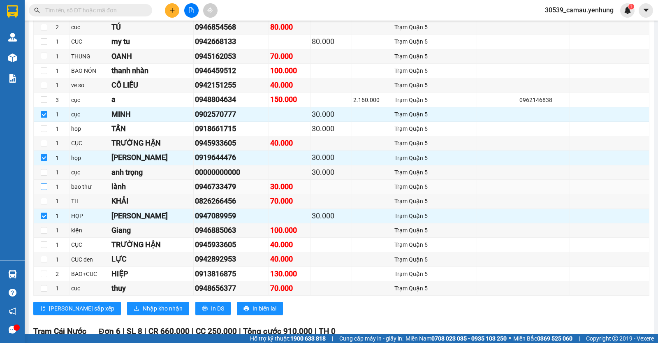
click at [46, 190] on input "checkbox" at bounding box center [44, 186] width 7 height 7
checkbox input "true"
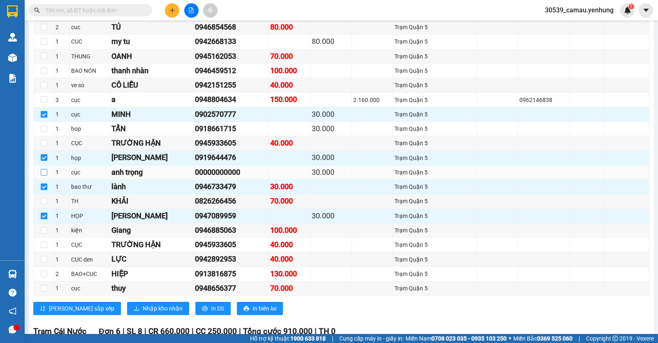
click at [47, 176] on input "checkbox" at bounding box center [44, 172] width 7 height 7
checkbox input "true"
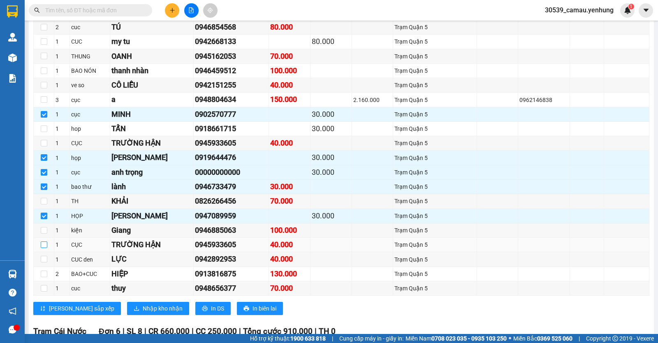
click at [43, 248] on input "checkbox" at bounding box center [44, 244] width 7 height 7
checkbox input "true"
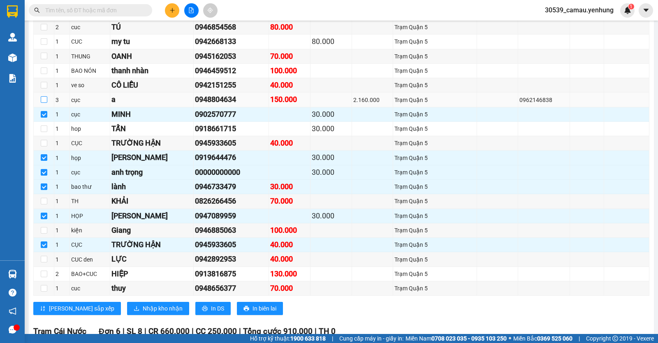
click at [44, 103] on input "checkbox" at bounding box center [44, 99] width 7 height 7
checkbox input "true"
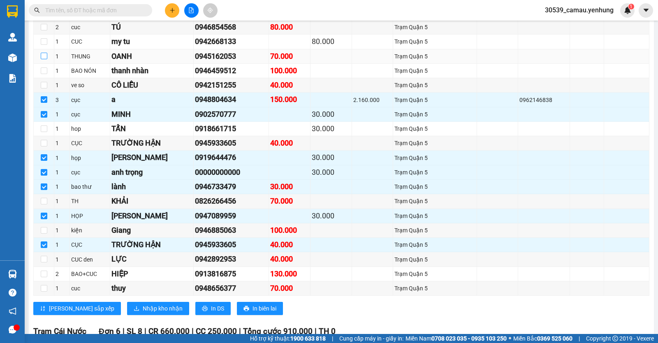
click at [44, 59] on input "checkbox" at bounding box center [44, 56] width 7 height 7
checkbox input "true"
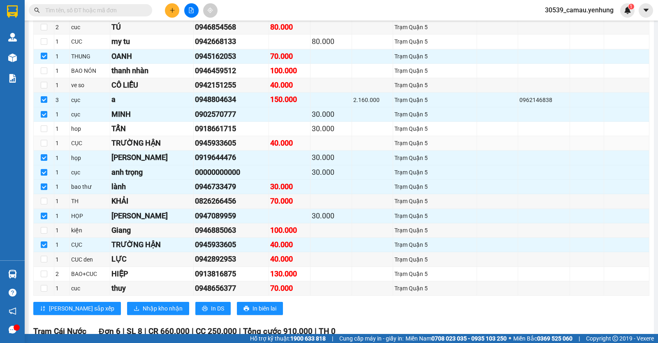
scroll to position [165, 0]
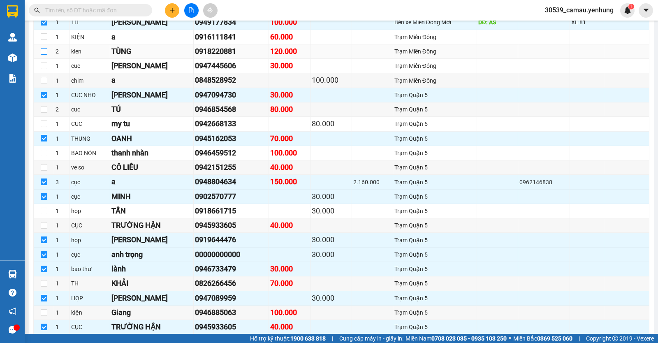
click at [46, 55] on input "checkbox" at bounding box center [44, 51] width 7 height 7
checkbox input "true"
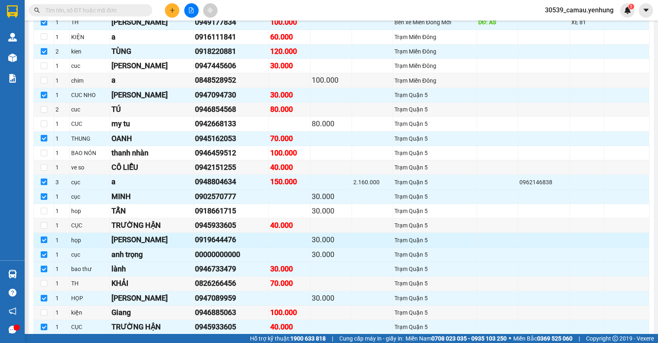
scroll to position [247, 0]
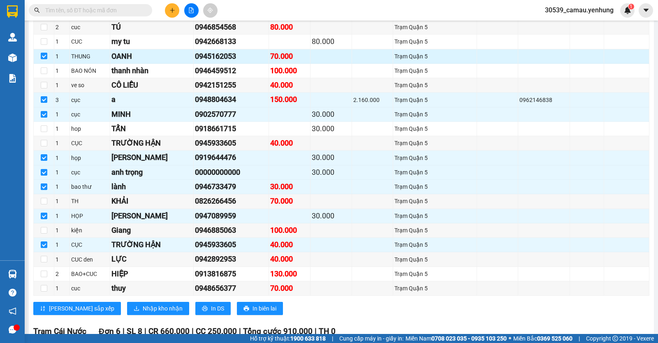
drag, startPoint x: 212, startPoint y: 63, endPoint x: 171, endPoint y: 64, distance: 40.7
click at [171, 64] on tr "1 THUNG OANH 0945162053 70.000 Trạm Quận 5" at bounding box center [342, 56] width 616 height 14
drag, startPoint x: 230, startPoint y: 63, endPoint x: 187, endPoint y: 65, distance: 42.4
click at [195, 62] on div "0945162053" at bounding box center [231, 57] width 72 height 12
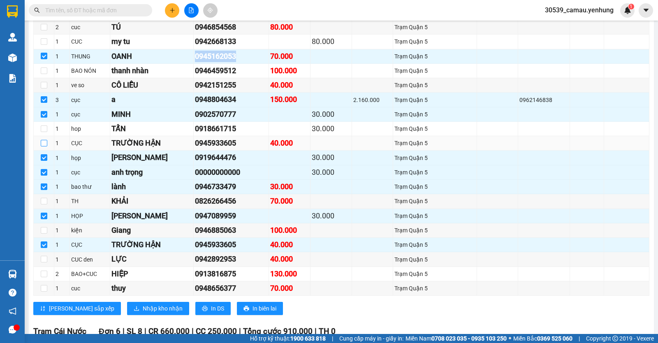
click at [42, 146] on input "checkbox" at bounding box center [44, 143] width 7 height 7
checkbox input "true"
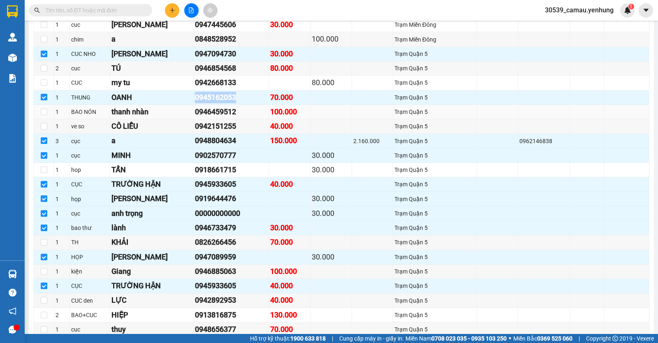
scroll to position [165, 0]
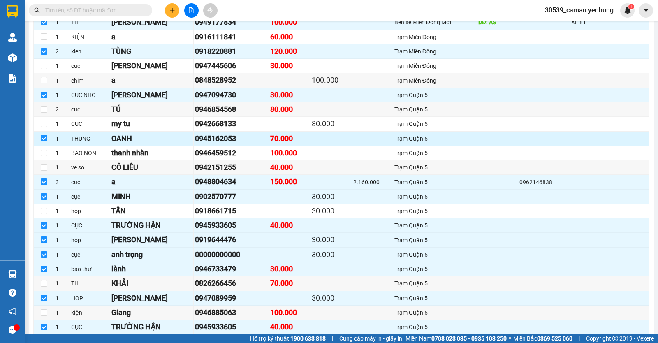
click at [518, 141] on td at bounding box center [544, 139] width 52 height 14
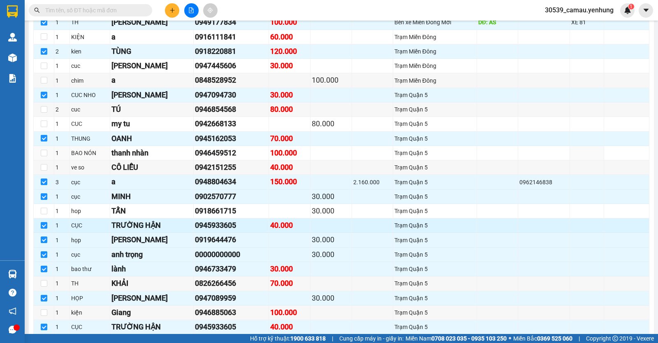
scroll to position [247, 0]
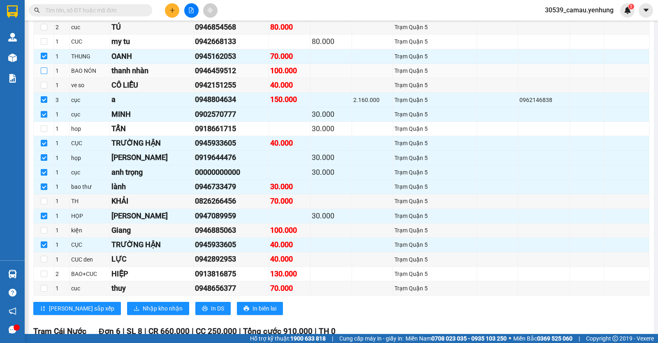
click at [46, 74] on input "checkbox" at bounding box center [44, 70] width 7 height 7
checkbox input "true"
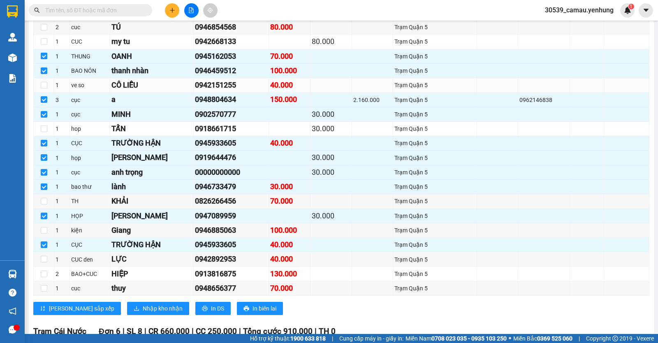
click at [39, 91] on td at bounding box center [44, 85] width 21 height 14
click at [44, 88] on input "checkbox" at bounding box center [44, 85] width 7 height 7
checkbox input "true"
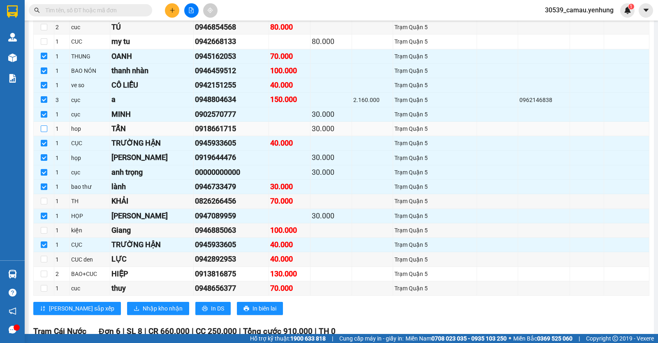
click at [44, 132] on input "checkbox" at bounding box center [44, 128] width 7 height 7
checkbox input "true"
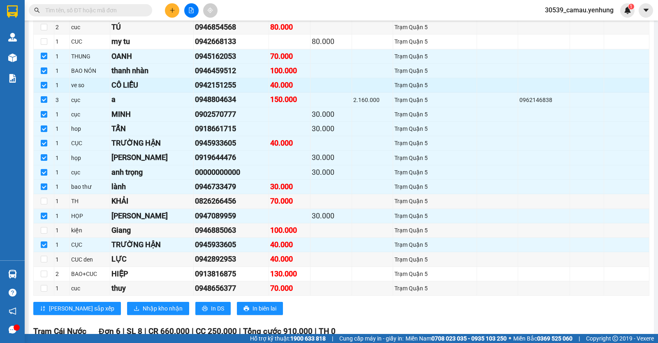
scroll to position [165, 0]
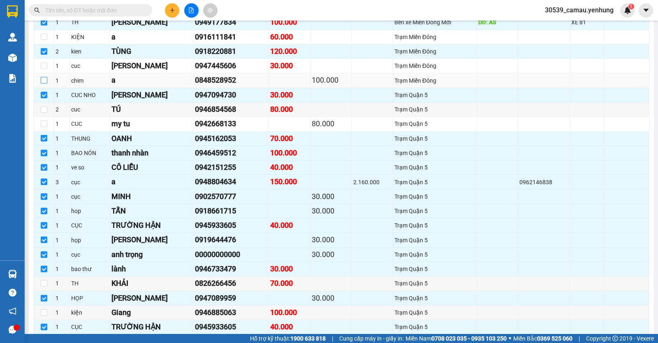
click at [44, 83] on input "checkbox" at bounding box center [44, 80] width 7 height 7
checkbox input "true"
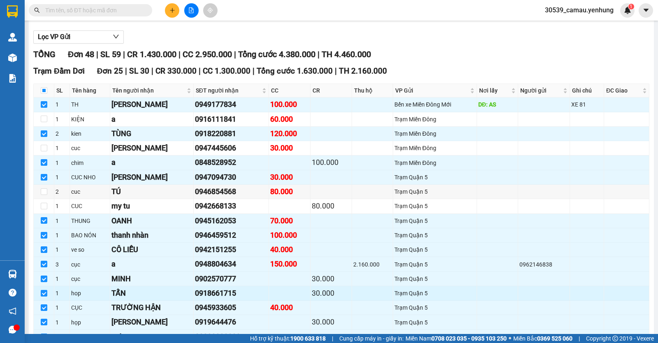
scroll to position [206, 0]
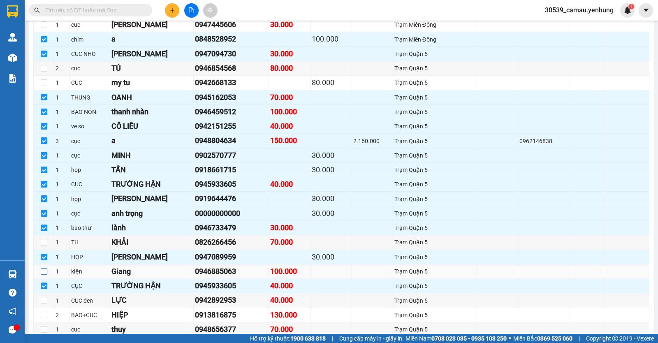
click at [42, 275] on input "checkbox" at bounding box center [44, 271] width 7 height 7
checkbox input "true"
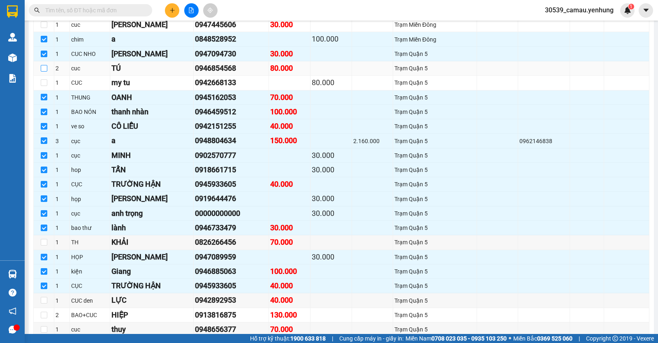
click at [44, 72] on input "checkbox" at bounding box center [44, 68] width 7 height 7
checkbox input "true"
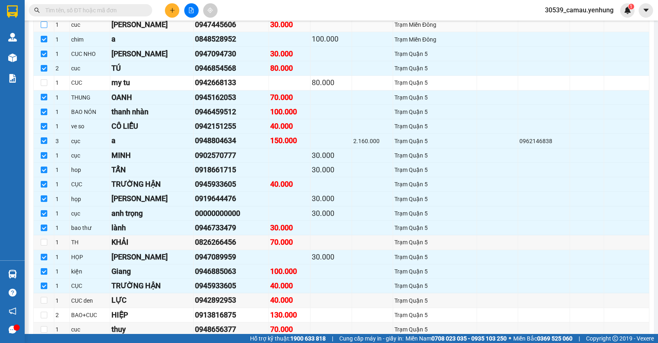
click at [45, 28] on input "checkbox" at bounding box center [44, 24] width 7 height 7
checkbox input "true"
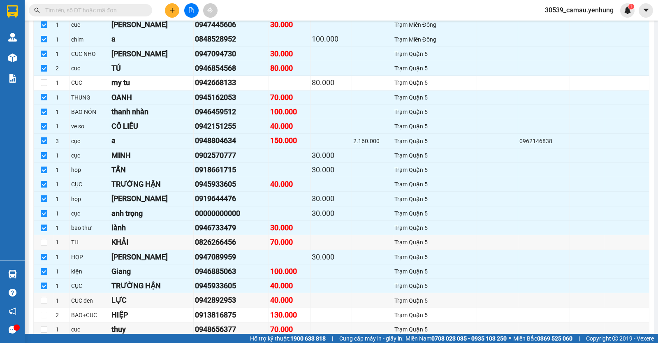
scroll to position [123, 0]
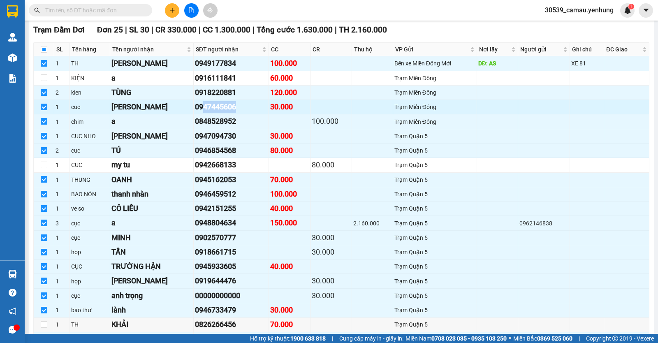
drag, startPoint x: 196, startPoint y: 112, endPoint x: 251, endPoint y: 111, distance: 55.1
click at [251, 111] on div "0947445606" at bounding box center [231, 107] width 72 height 12
click at [44, 168] on input "checkbox" at bounding box center [44, 165] width 7 height 7
checkbox input "true"
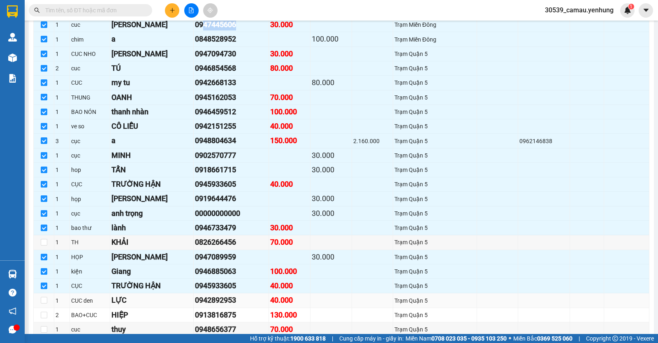
scroll to position [329, 0]
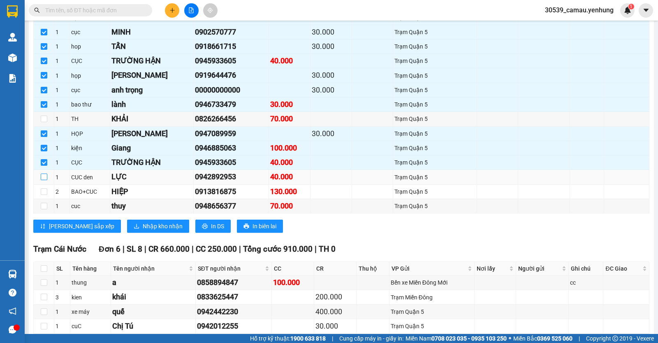
click at [42, 180] on input "checkbox" at bounding box center [44, 177] width 7 height 7
checkbox input "true"
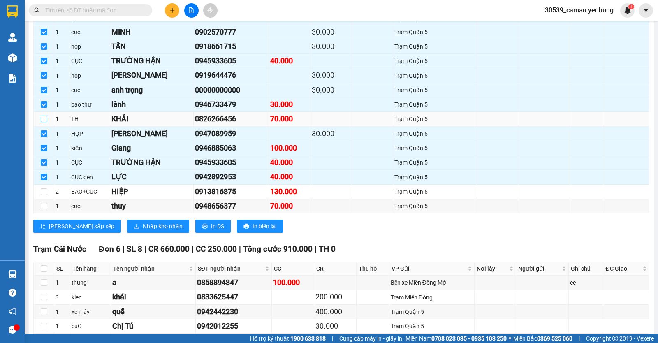
click at [46, 122] on input "checkbox" at bounding box center [44, 119] width 7 height 7
checkbox input "true"
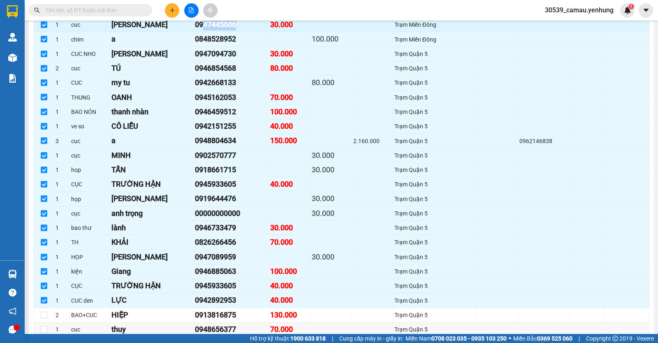
scroll to position [82, 0]
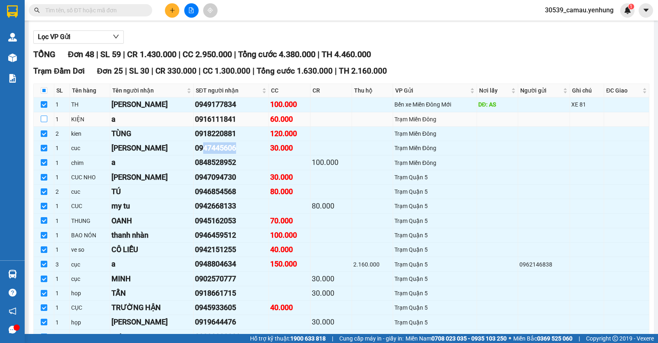
click at [43, 122] on input "checkbox" at bounding box center [44, 119] width 7 height 7
checkbox input "true"
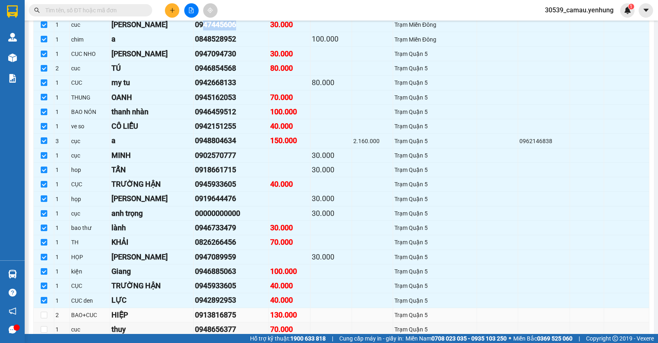
scroll to position [370, 0]
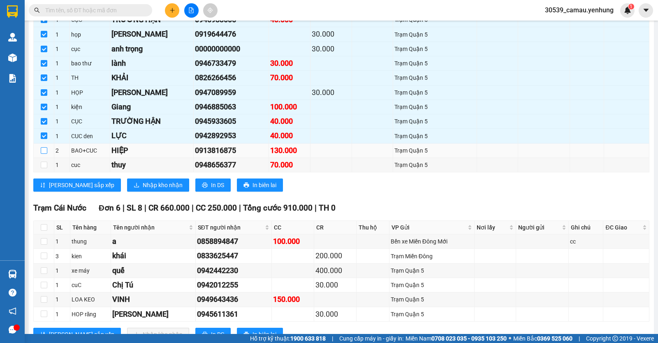
click at [44, 154] on input "checkbox" at bounding box center [44, 150] width 7 height 7
checkbox input "true"
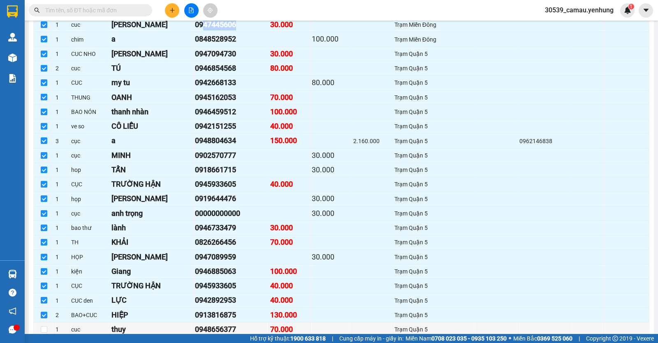
scroll to position [329, 0]
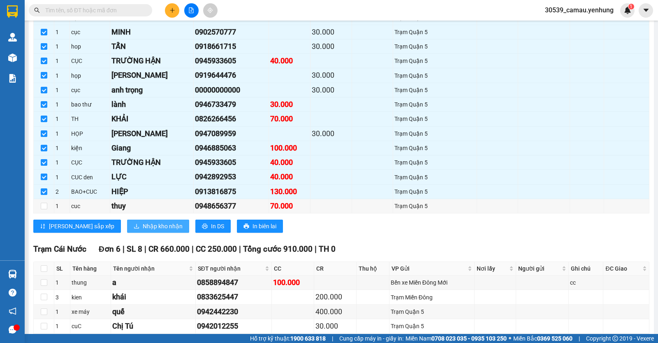
click at [143, 231] on span "Nhập kho nhận" at bounding box center [163, 226] width 40 height 9
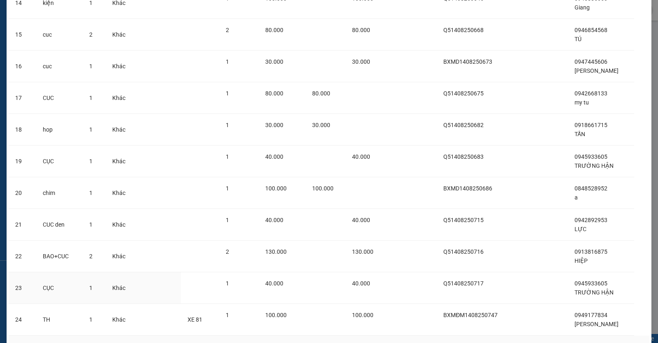
scroll to position [546, 0]
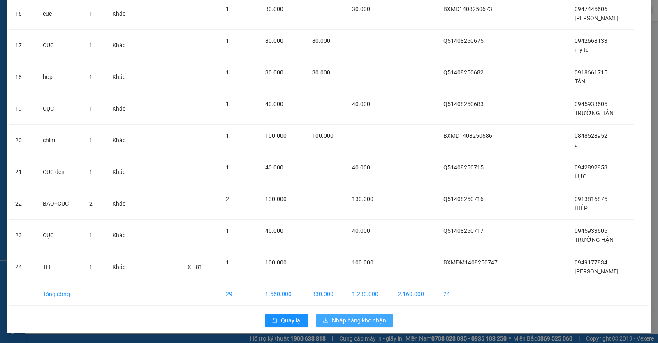
click at [374, 322] on span "Nhập hàng kho nhận" at bounding box center [359, 320] width 54 height 9
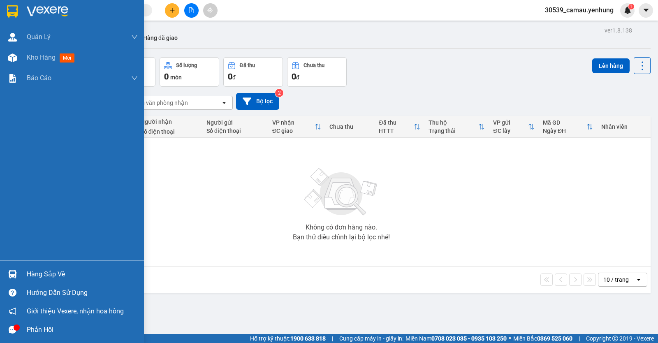
click at [34, 271] on div "Hàng sắp về" at bounding box center [82, 274] width 111 height 12
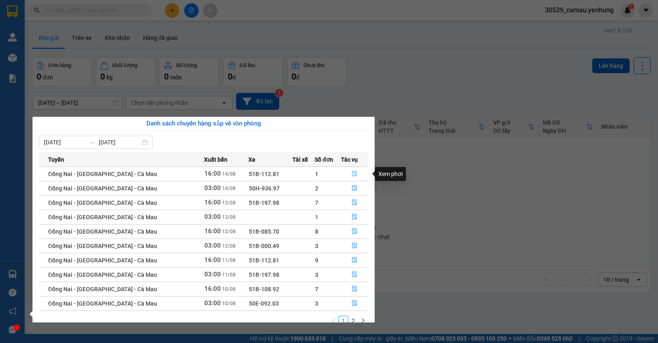
click at [352, 172] on icon "file-done" at bounding box center [355, 174] width 6 height 6
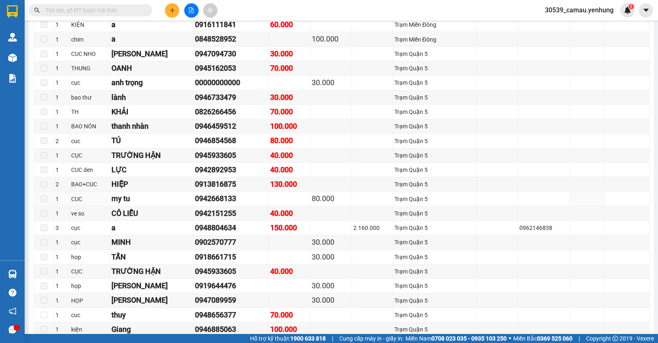
scroll to position [329, 0]
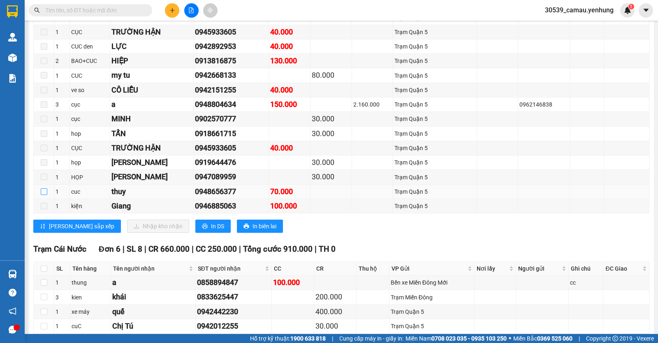
click at [44, 195] on input "checkbox" at bounding box center [44, 191] width 7 height 7
checkbox input "true"
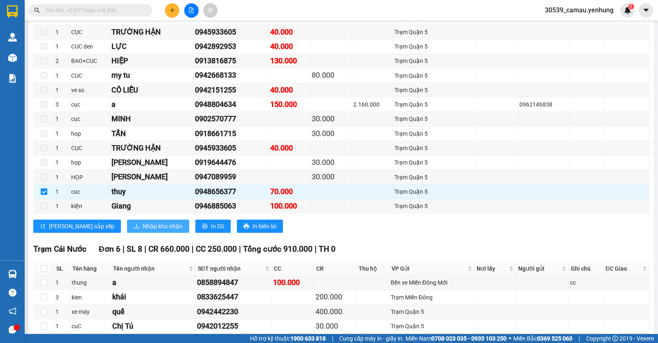
click at [143, 231] on span "Nhập kho nhận" at bounding box center [163, 226] width 40 height 9
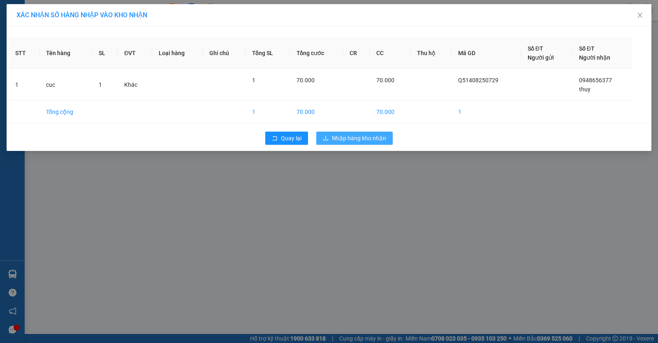
click at [357, 136] on span "Nhập hàng kho nhận" at bounding box center [359, 138] width 54 height 9
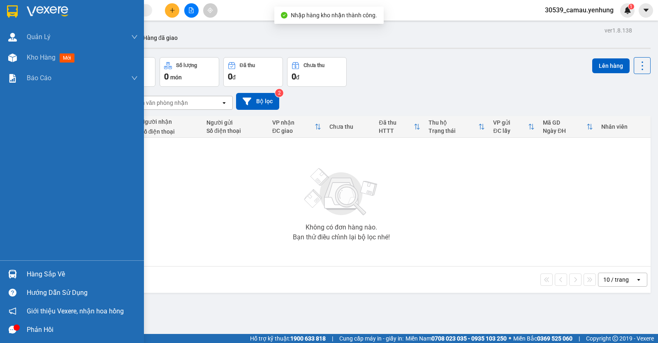
click at [39, 271] on div "Hàng sắp về" at bounding box center [82, 274] width 111 height 12
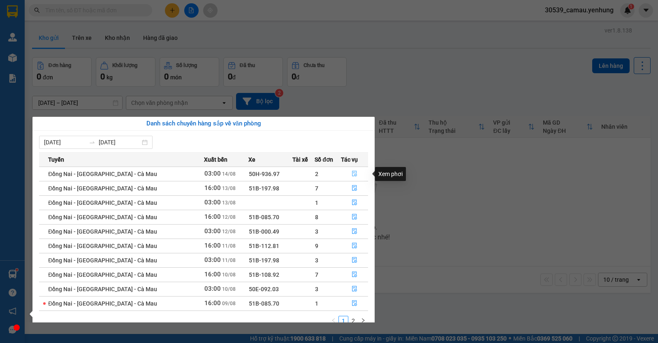
click at [353, 173] on icon "file-done" at bounding box center [355, 174] width 6 height 6
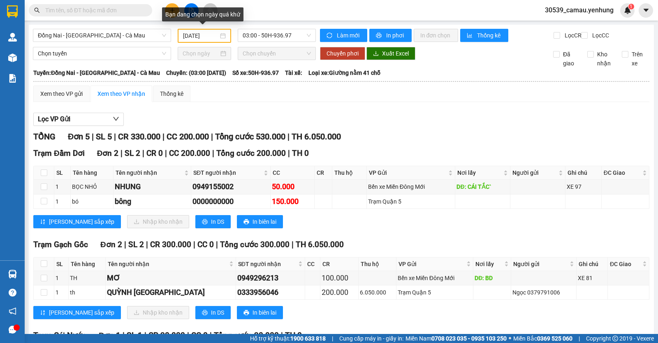
click at [223, 34] on div "[DATE]" at bounding box center [204, 35] width 43 height 9
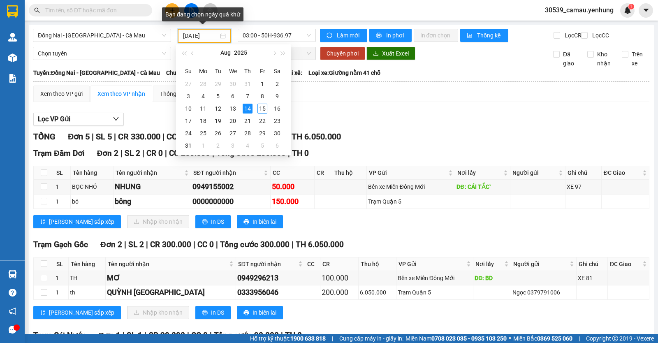
click at [223, 34] on div "[DATE]" at bounding box center [204, 35] width 43 height 9
click at [276, 32] on span "03:00 - 50H-936.97" at bounding box center [277, 35] width 68 height 12
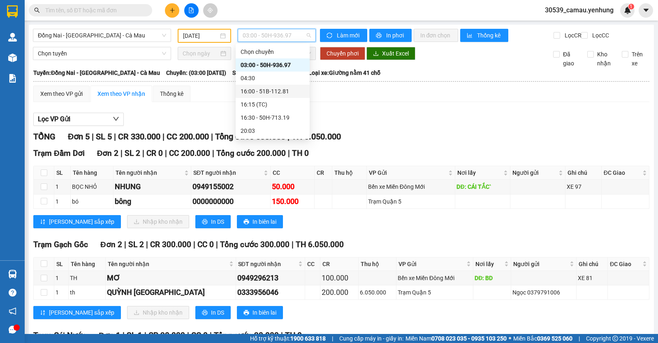
click at [271, 92] on div "16:00 - 51B-112.81" at bounding box center [273, 91] width 64 height 9
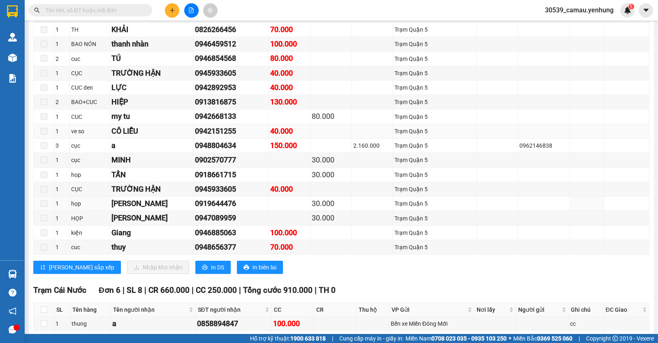
scroll to position [206, 0]
